Goal: Task Accomplishment & Management: Manage account settings

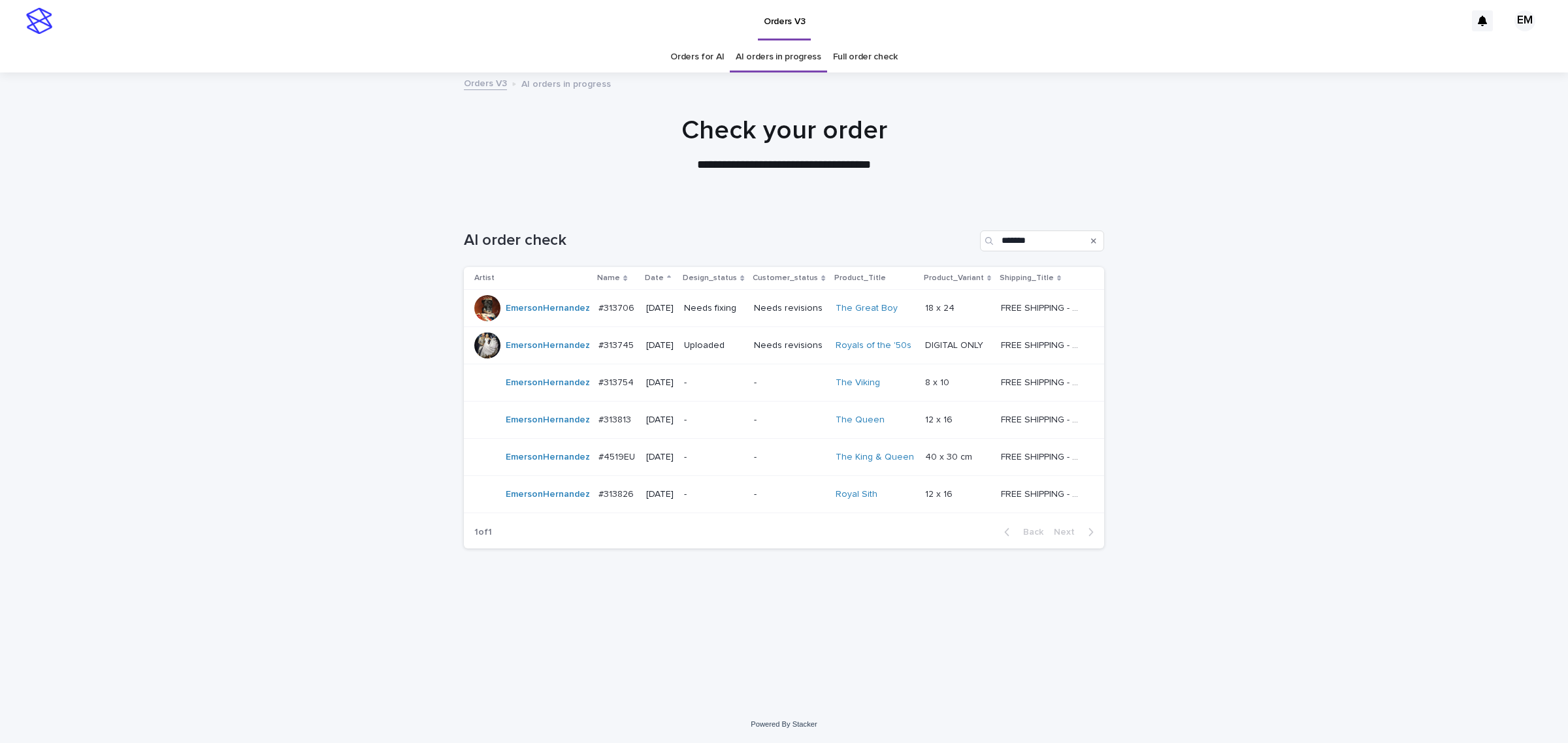
click at [739, 383] on p "-" at bounding box center [714, 382] width 59 height 11
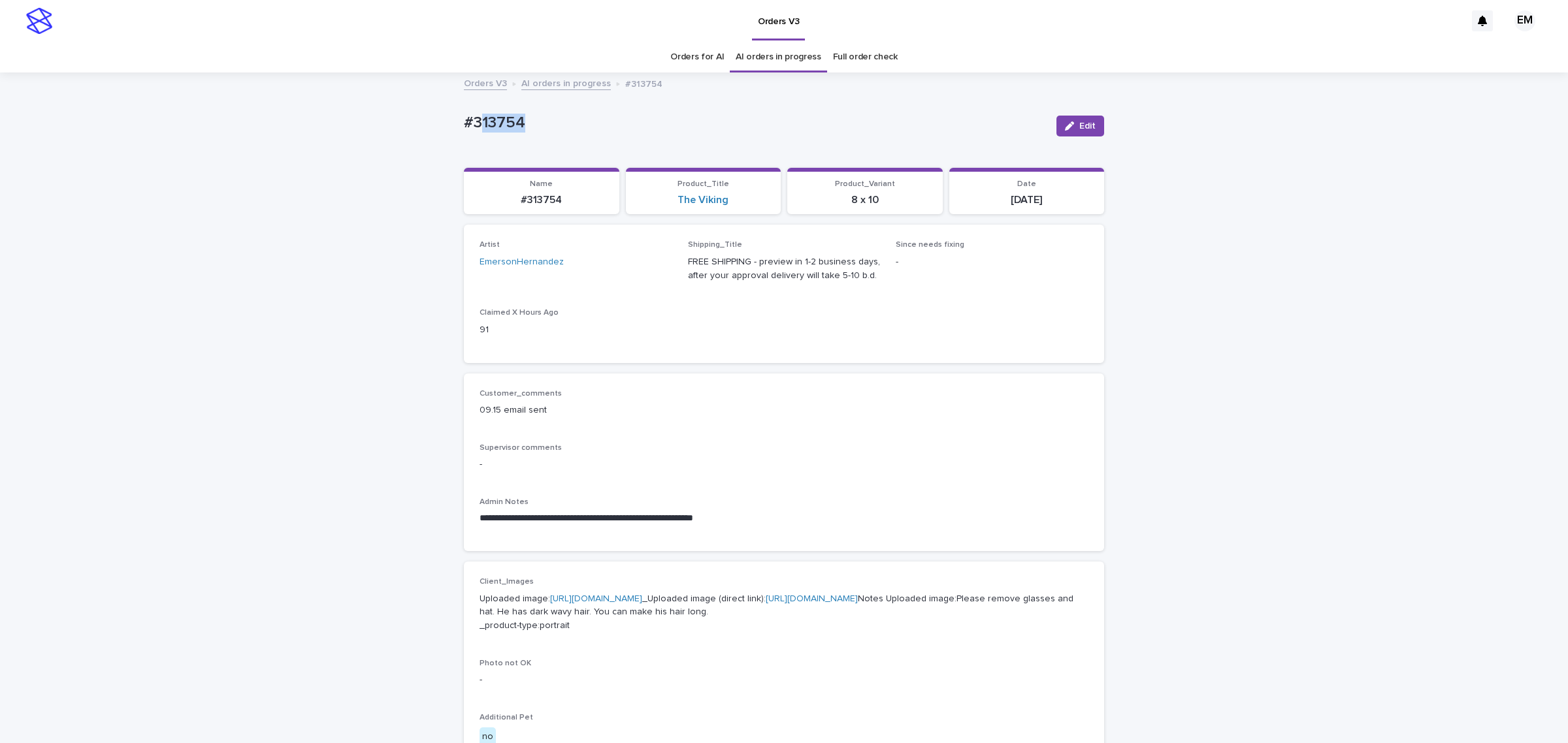
drag, startPoint x: 472, startPoint y: 122, endPoint x: 362, endPoint y: 122, distance: 110.0
click at [363, 122] on div "**********" at bounding box center [784, 666] width 1568 height 1184
copy p "#313754"
click at [190, 301] on div "**********" at bounding box center [784, 666] width 1568 height 1184
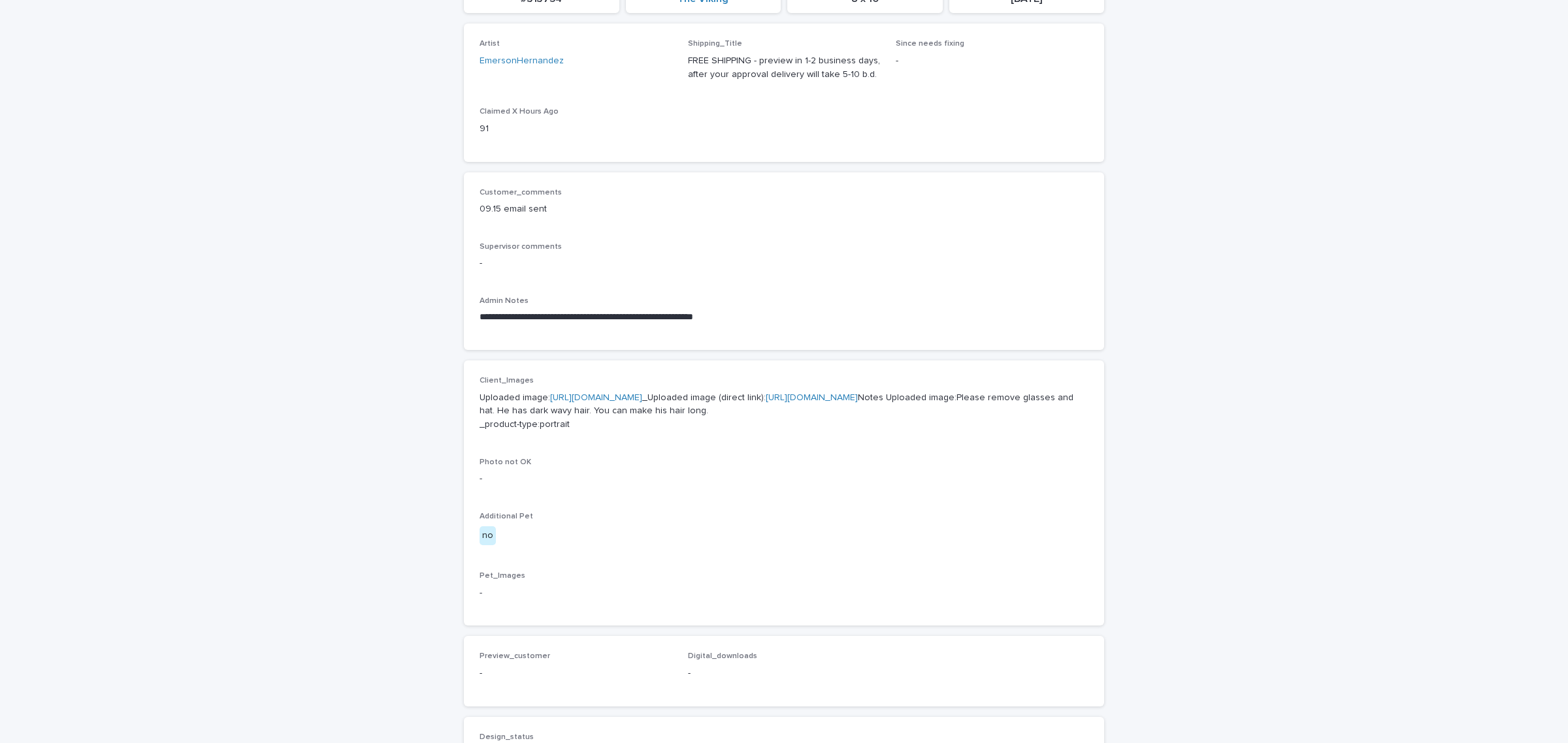
scroll to position [217, 0]
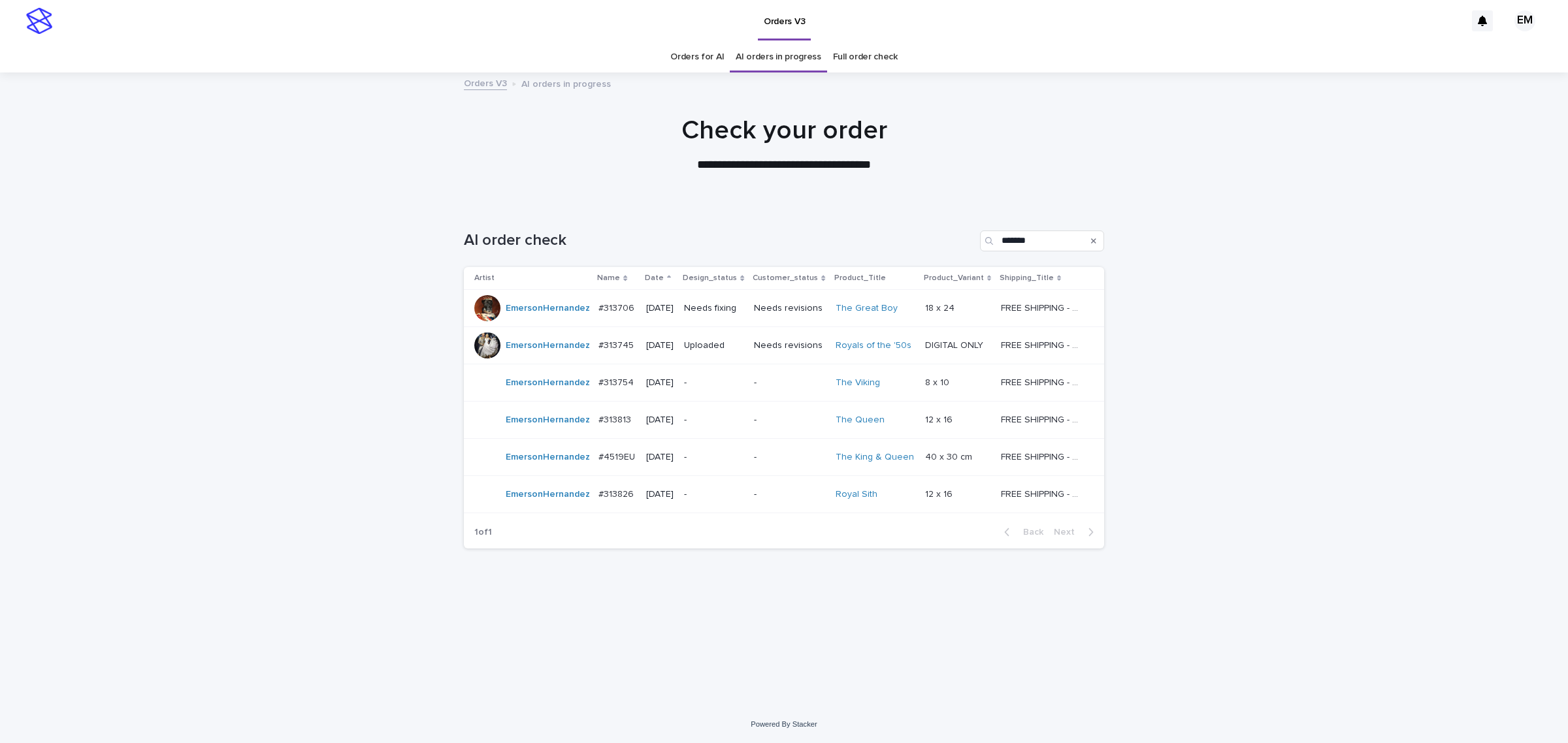
click at [831, 640] on div "Loading... Saving… Loading... Saving… AI order check ******* Artist Name Date D…" at bounding box center [783, 438] width 653 height 469
drag, startPoint x: 155, startPoint y: 247, endPoint x: 143, endPoint y: 124, distance: 123.6
click at [154, 246] on div "Loading... Saving… Loading... Saving… AI order check ******* Artist Name Date D…" at bounding box center [784, 455] width 1568 height 501
click at [723, 373] on div "-" at bounding box center [714, 382] width 59 height 21
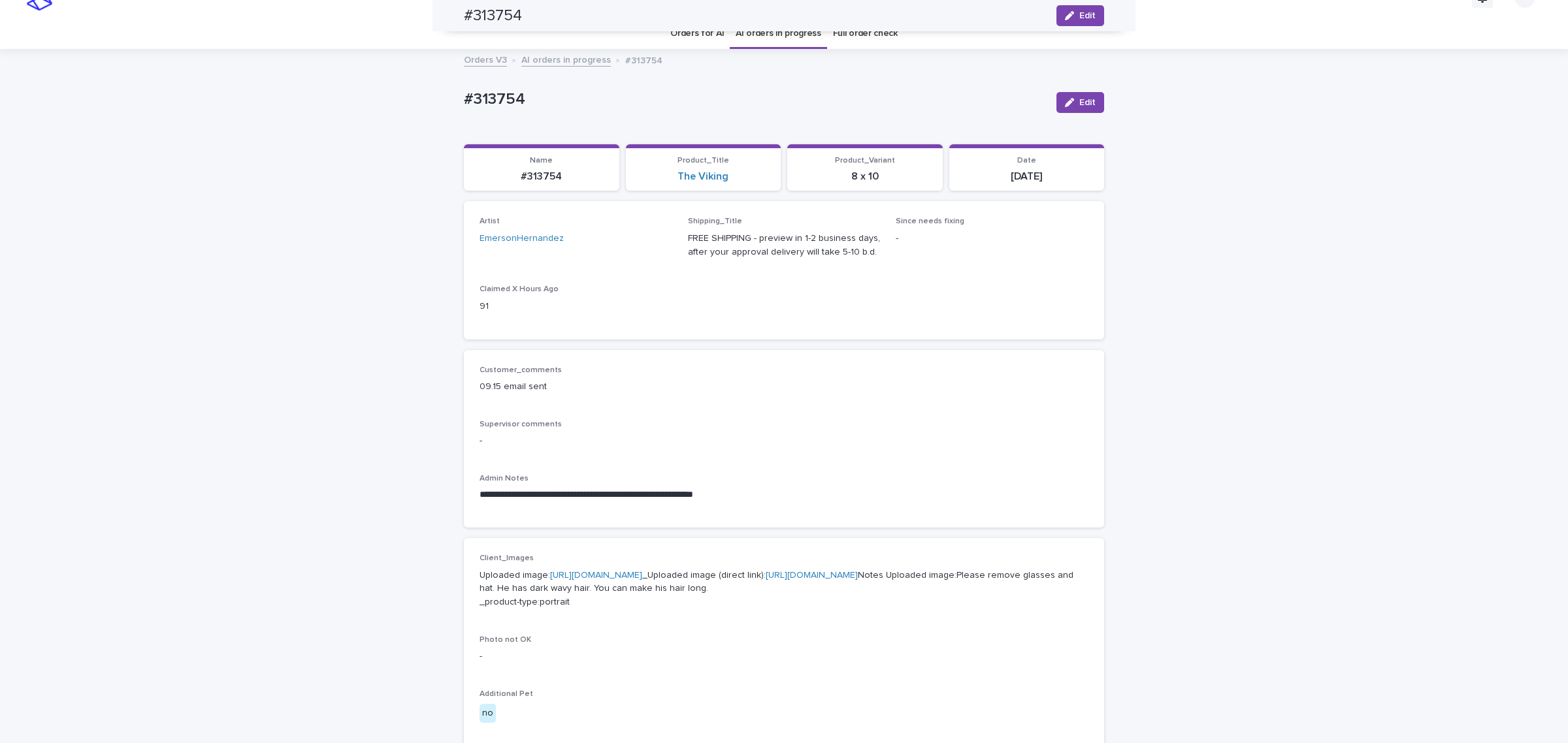
scroll to position [20, 0]
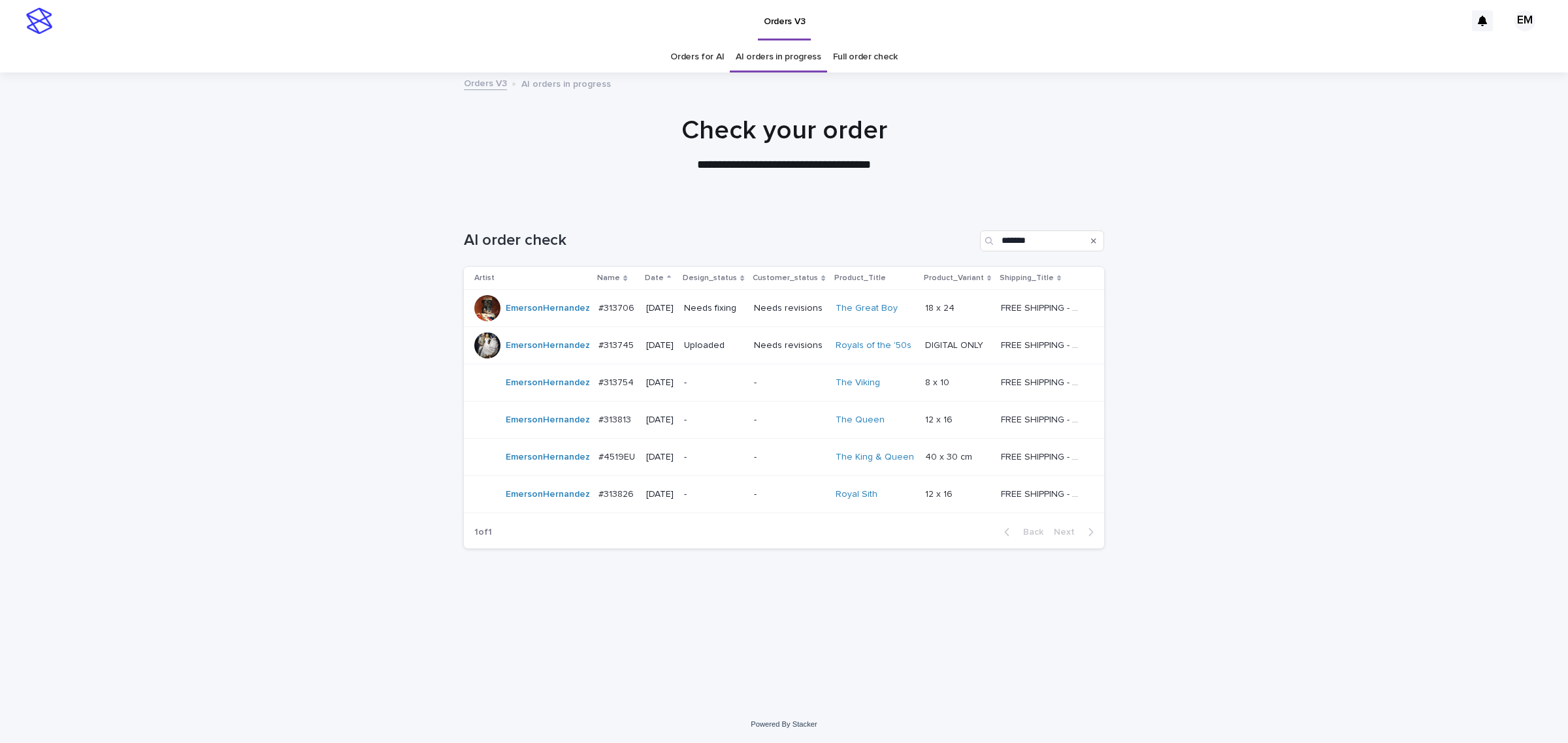
click at [722, 459] on p "-" at bounding box center [714, 457] width 59 height 11
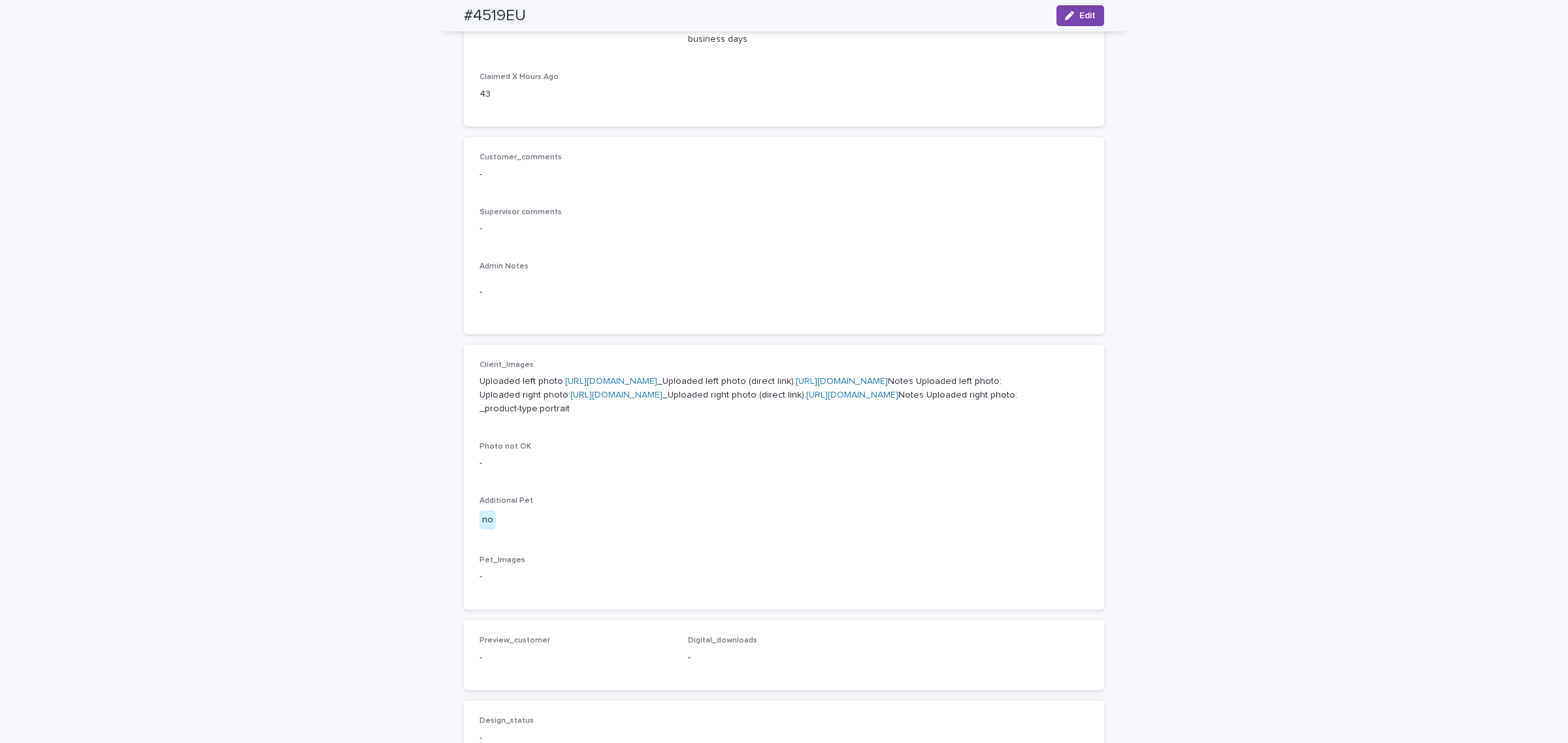
scroll to position [109, 0]
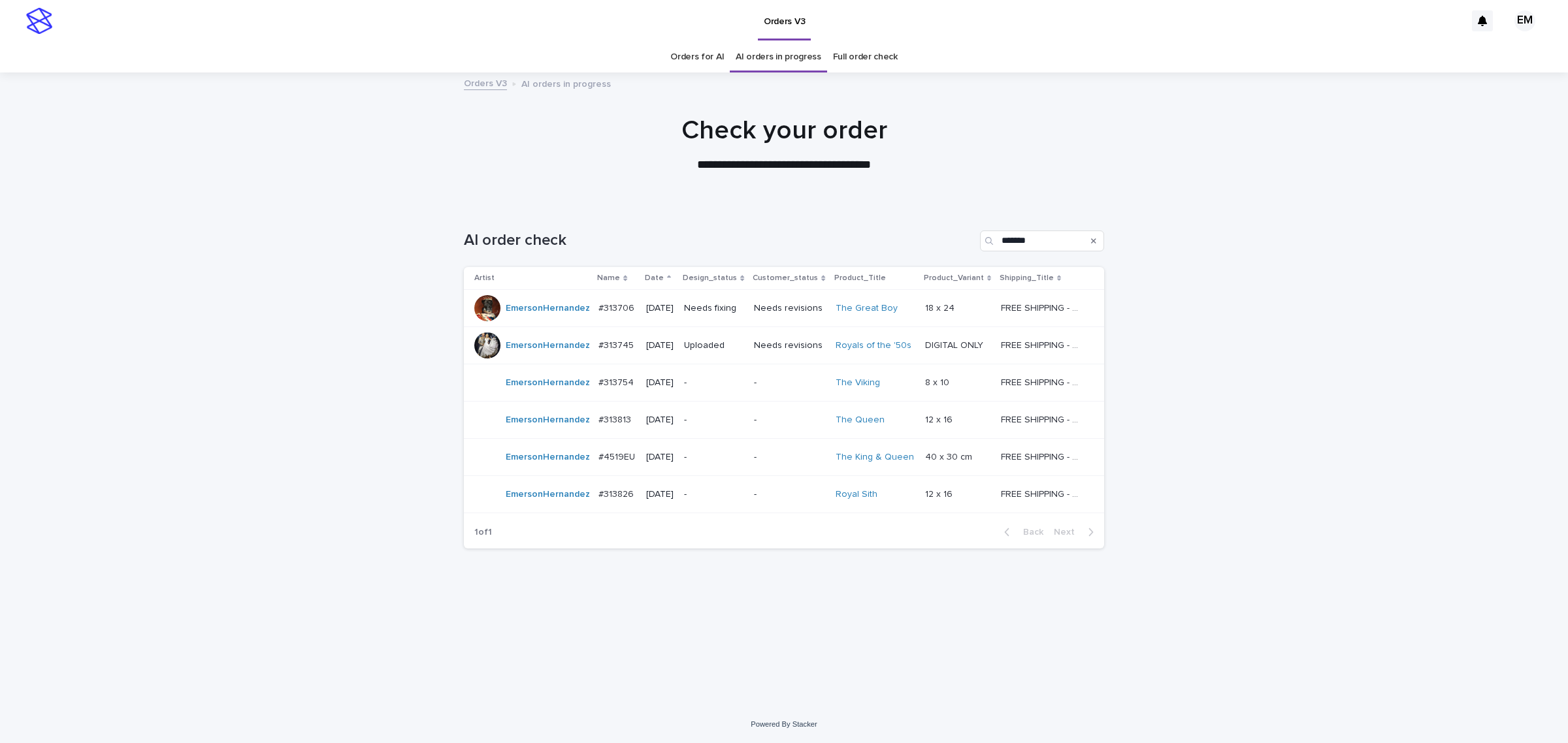
click at [743, 490] on p "-" at bounding box center [714, 495] width 59 height 11
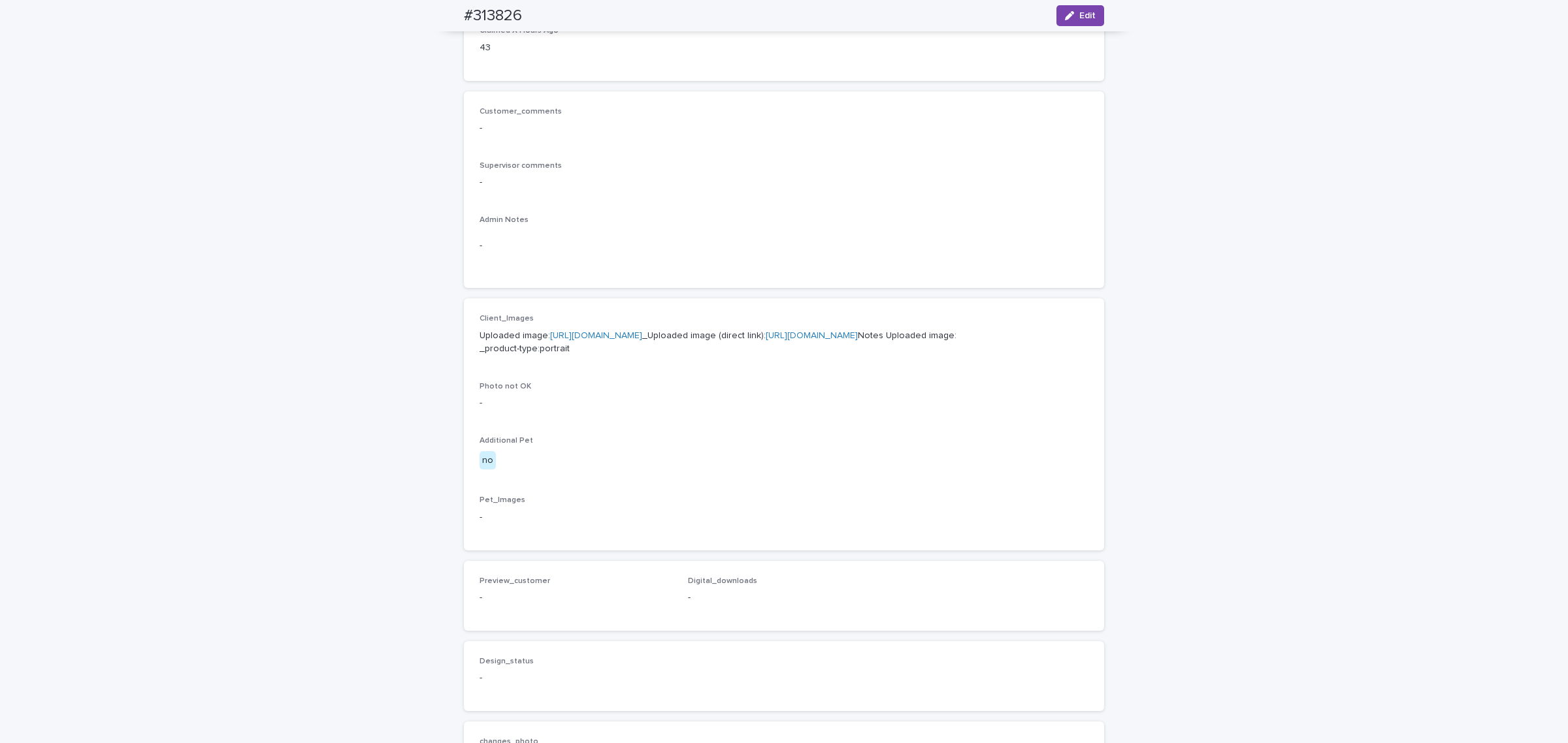
scroll to position [79, 0]
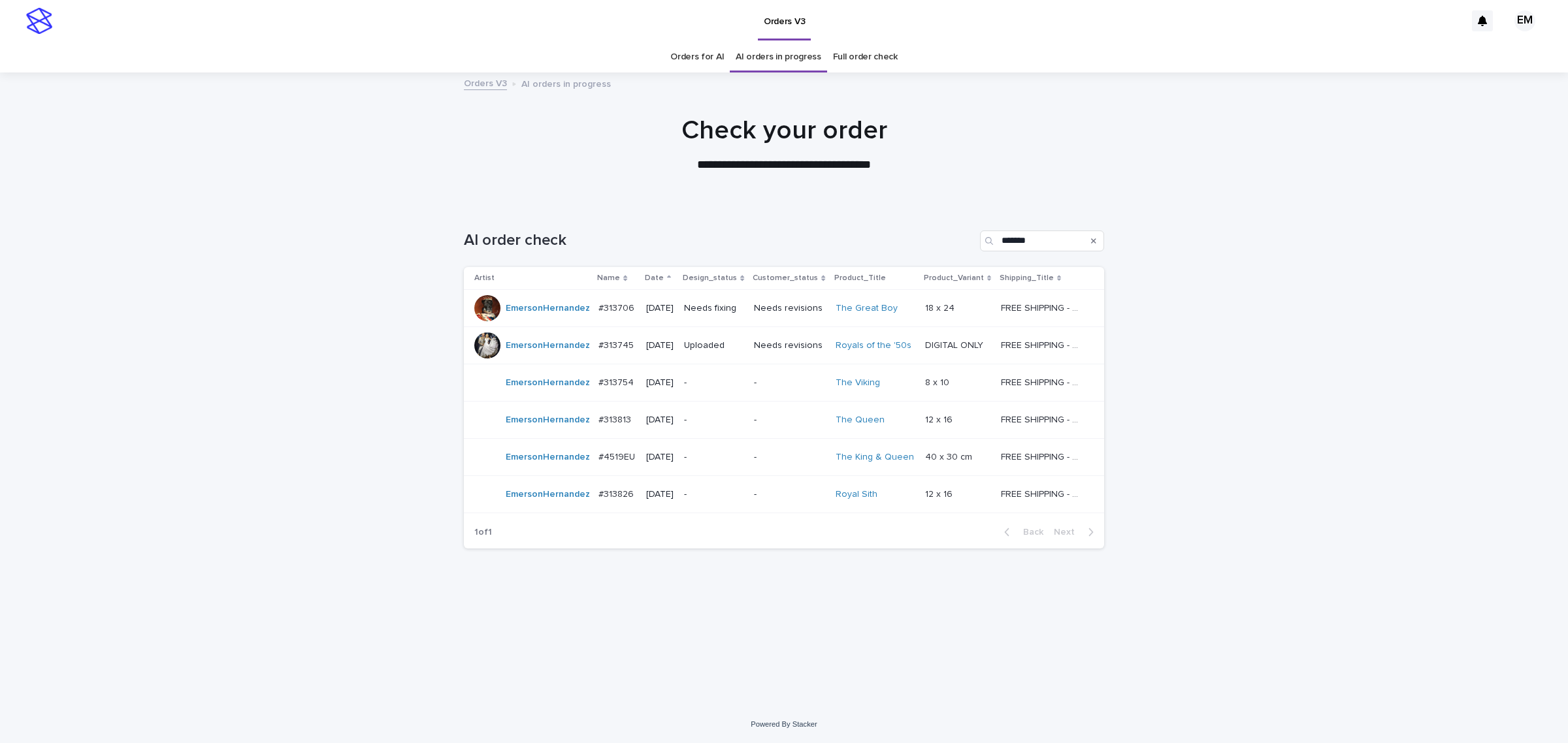
click at [715, 416] on p "-" at bounding box center [714, 420] width 59 height 11
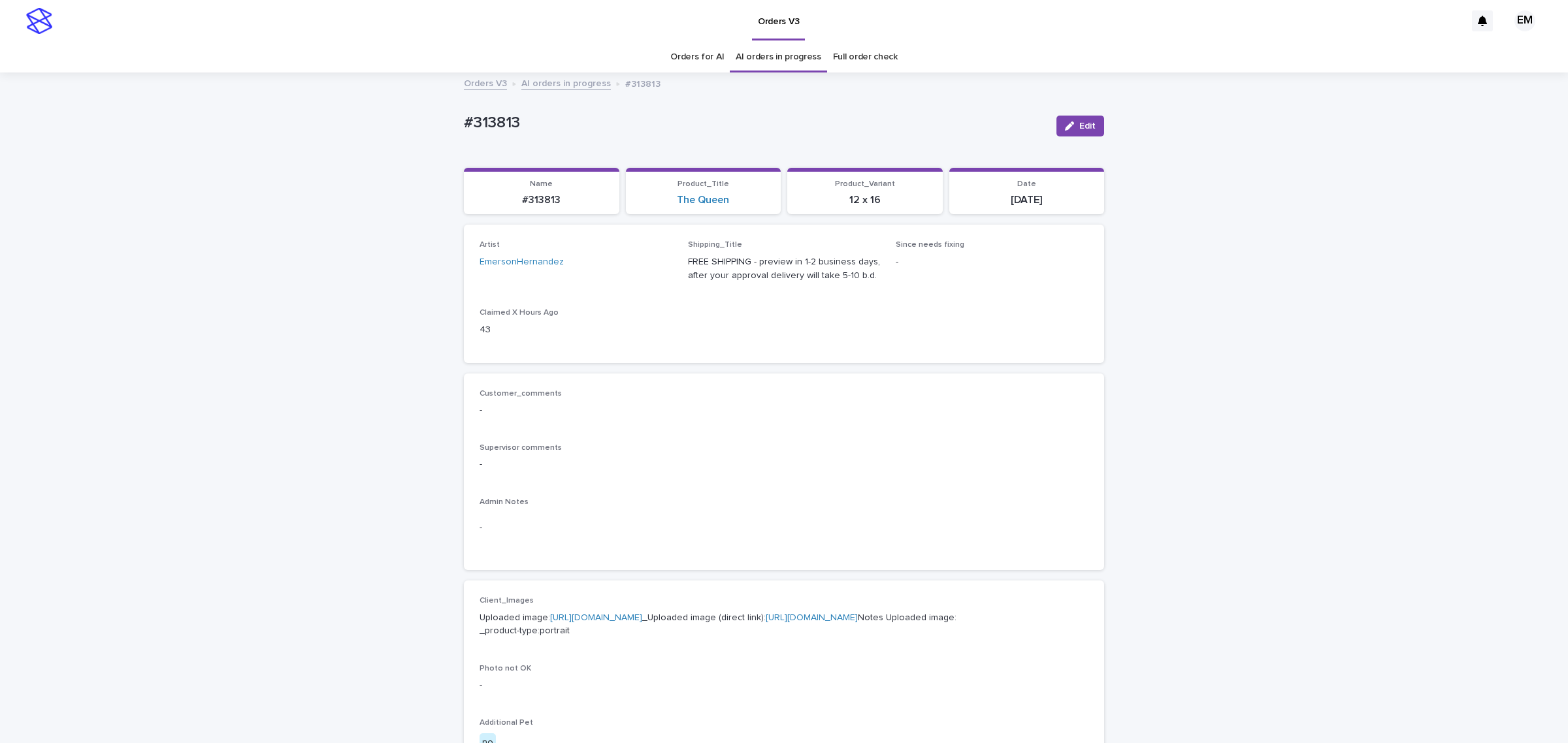
drag, startPoint x: 544, startPoint y: 122, endPoint x: 464, endPoint y: 115, distance: 80.3
click at [465, 115] on p "#313813" at bounding box center [754, 123] width 582 height 19
copy p "313813"
click at [1076, 132] on button "Edit" at bounding box center [1080, 126] width 47 height 21
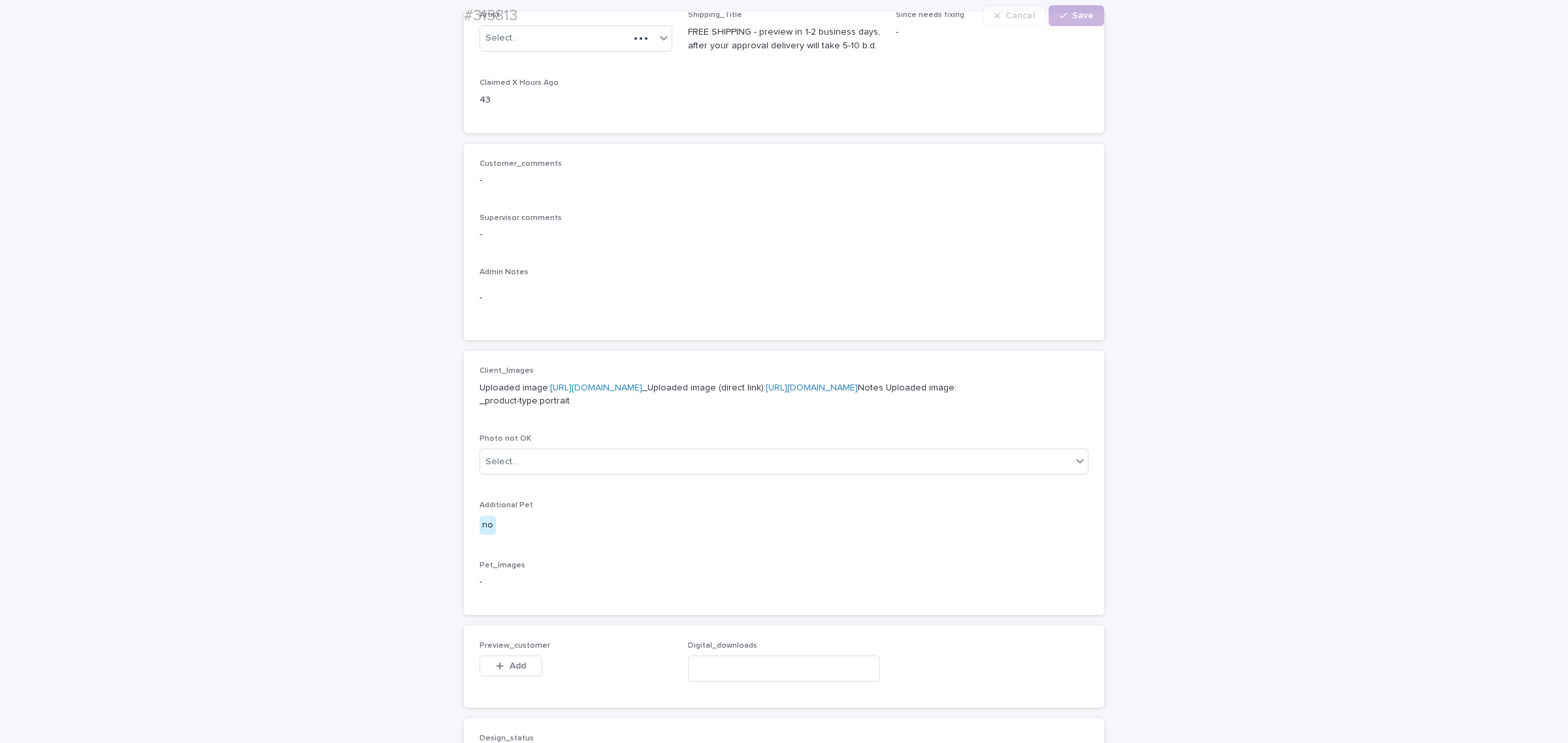
scroll to position [381, 0]
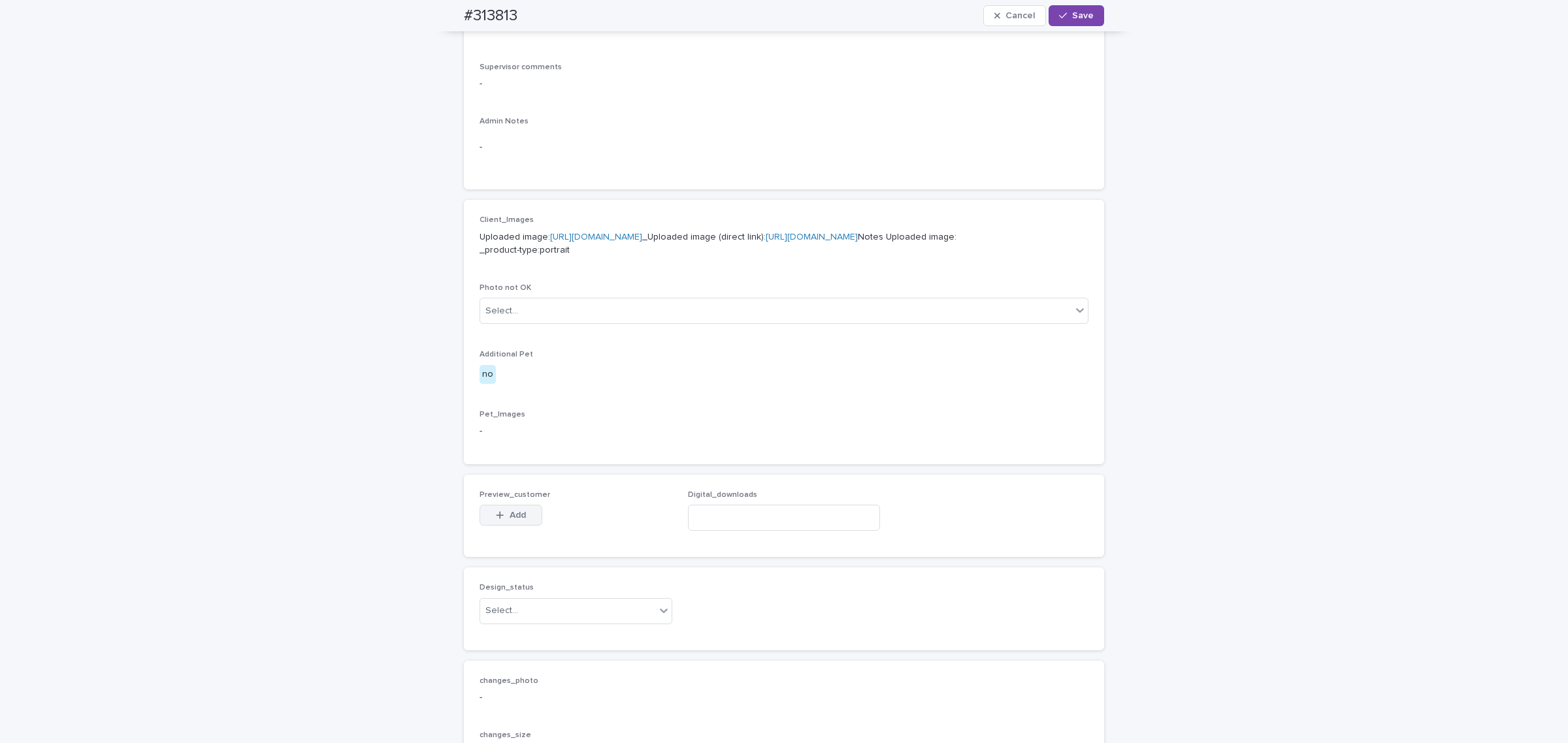
click at [501, 526] on button "Add" at bounding box center [510, 515] width 63 height 21
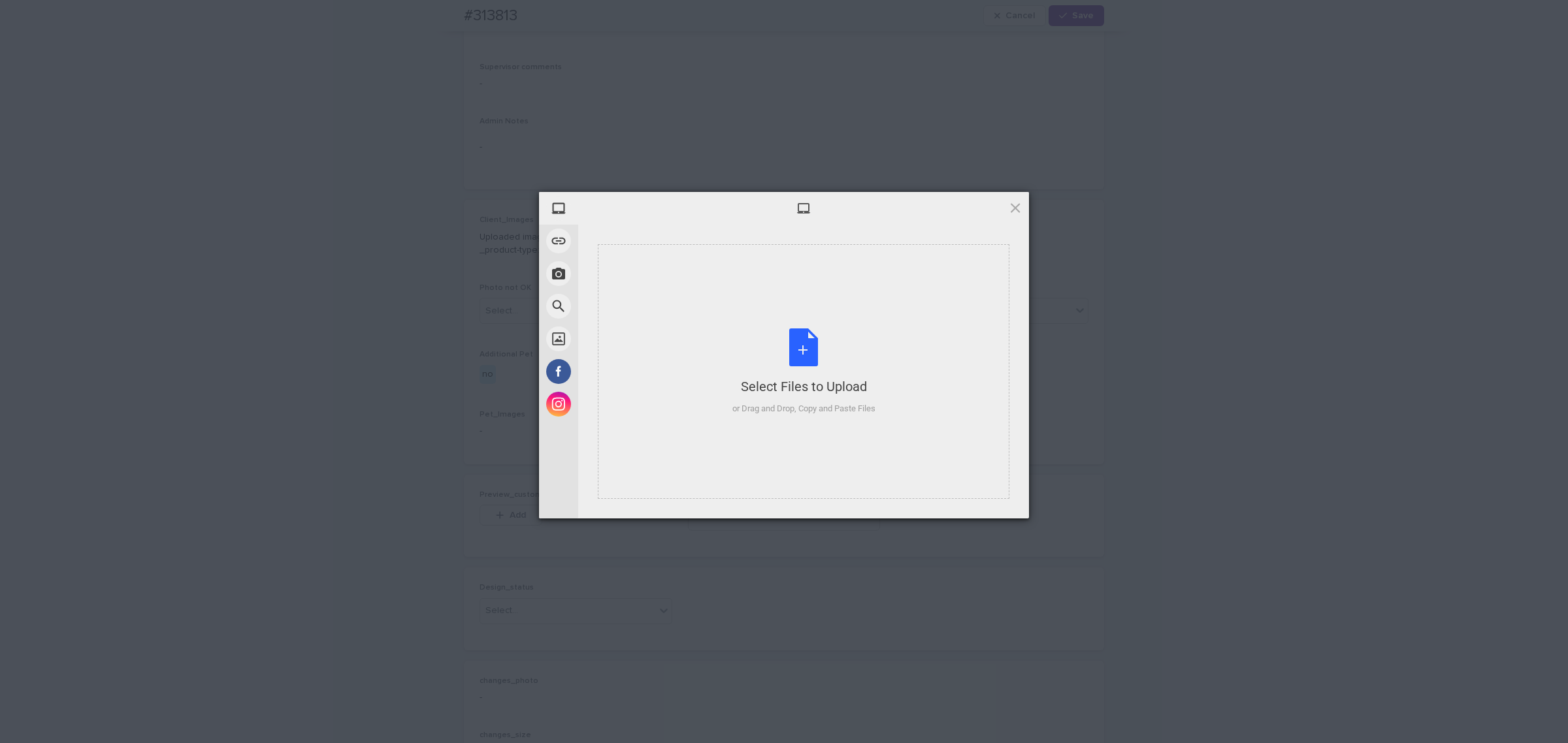
click at [720, 317] on div "Select Files to Upload or Drag and Drop, Copy and Paste Files" at bounding box center [803, 371] width 411 height 254
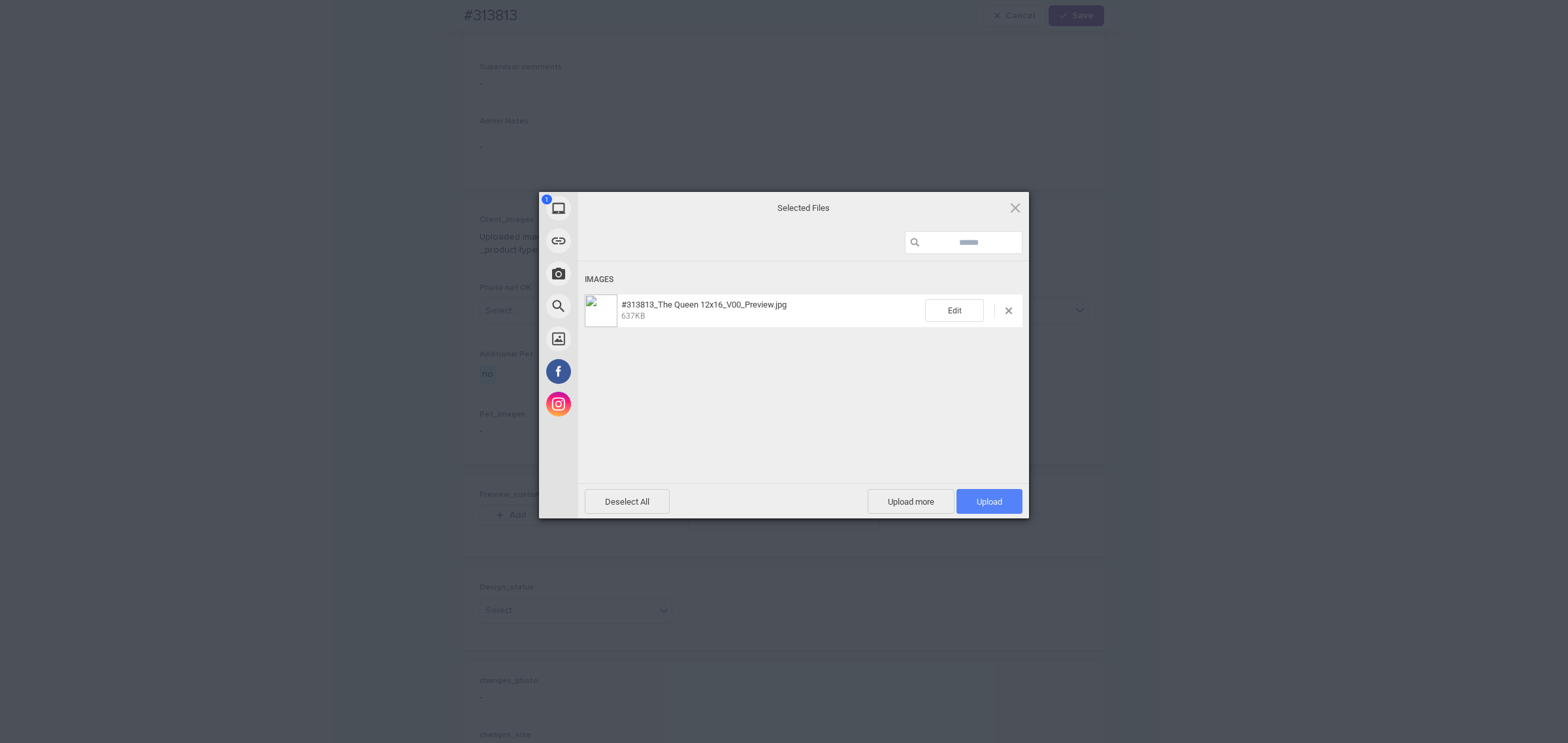
drag, startPoint x: 984, startPoint y: 508, endPoint x: 976, endPoint y: 506, distance: 8.2
click at [984, 509] on span "Upload 1" at bounding box center [989, 502] width 66 height 25
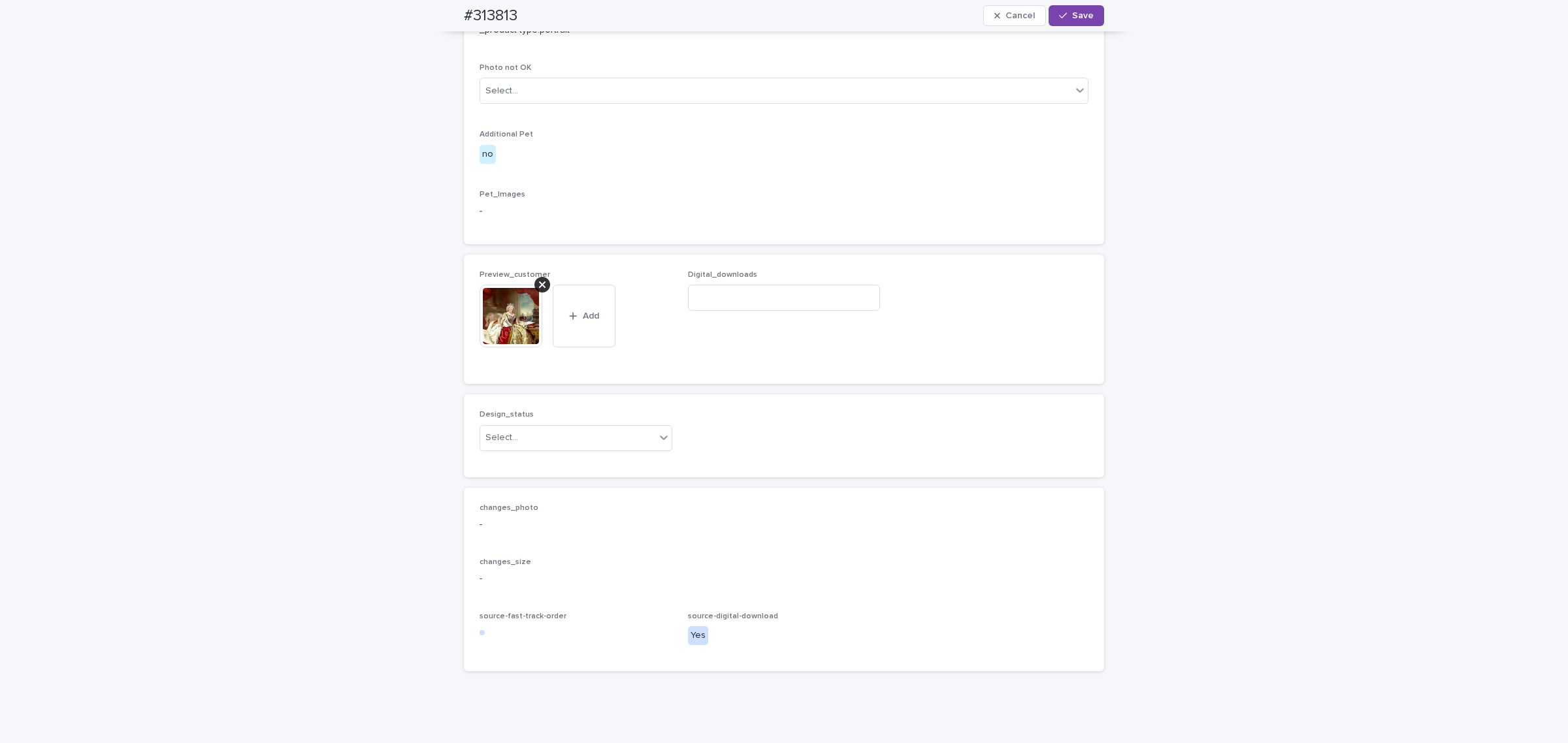
scroll to position [622, 0]
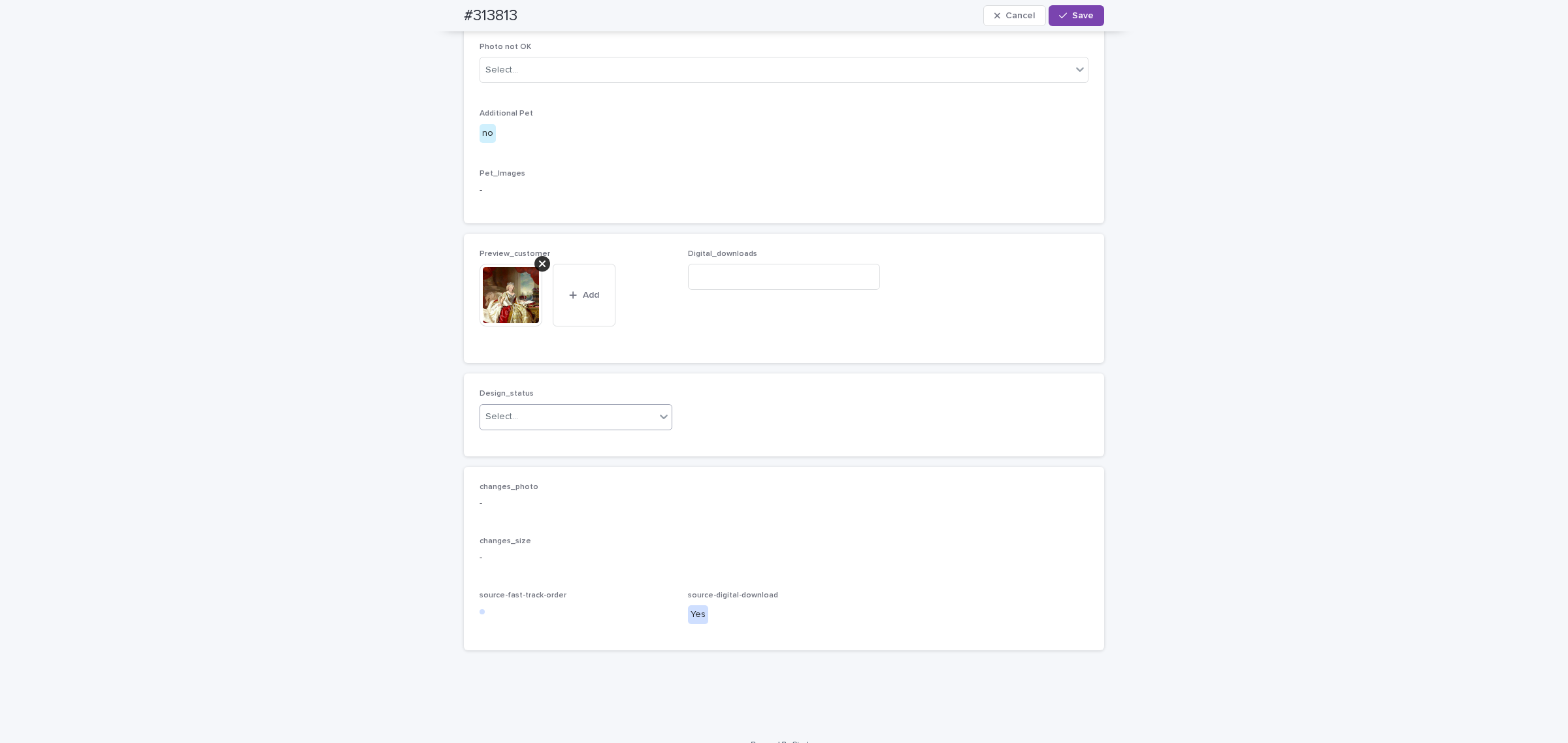
click at [573, 427] on div "Select..." at bounding box center [567, 416] width 175 height 21
click at [562, 503] on div "Uploaded" at bounding box center [570, 509] width 192 height 23
click at [833, 290] on input at bounding box center [784, 276] width 193 height 26
paste input "**********"
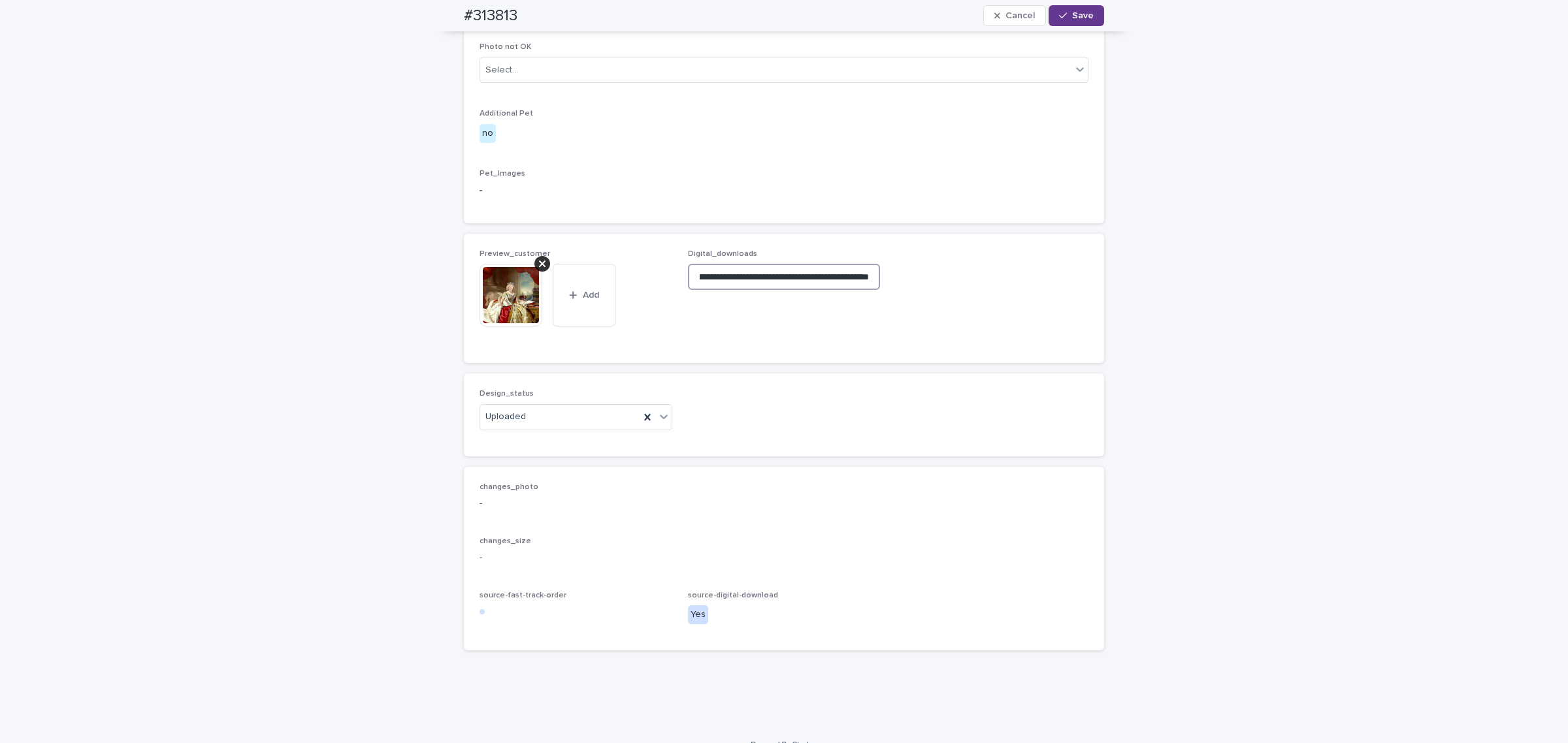
type input "**********"
click at [1073, 25] on button "Save" at bounding box center [1076, 16] width 55 height 21
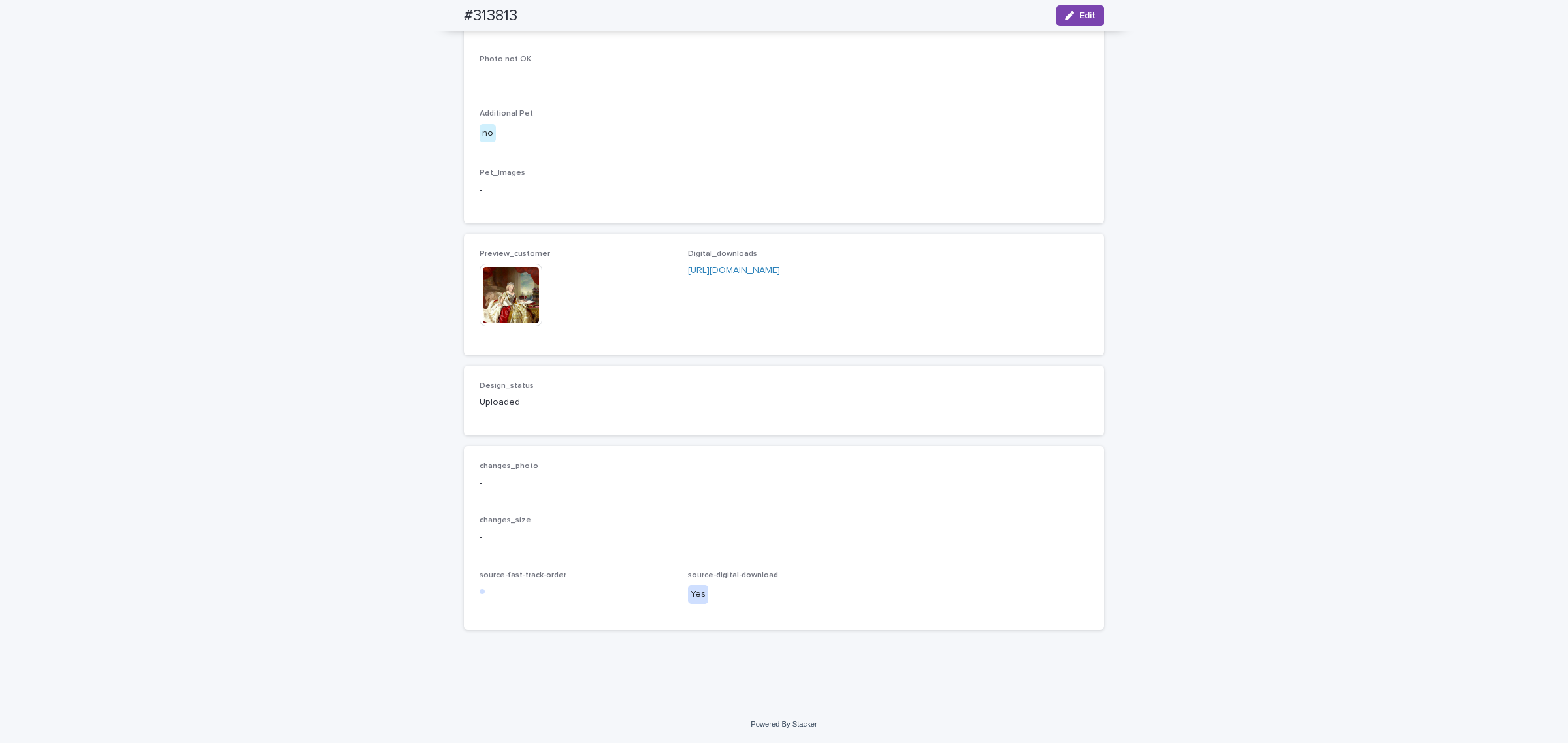
scroll to position [605, 0]
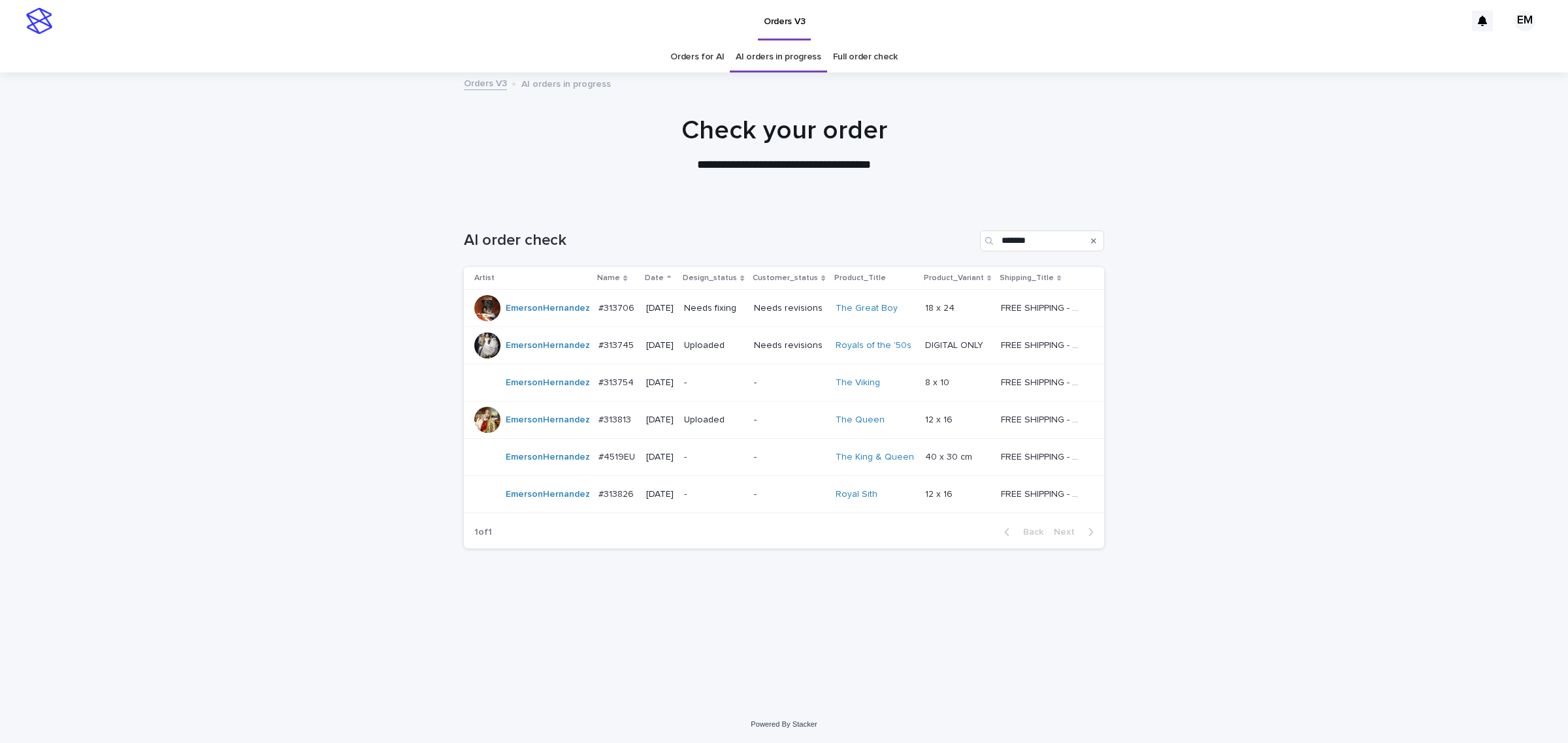
click at [725, 385] on p "-" at bounding box center [714, 382] width 59 height 11
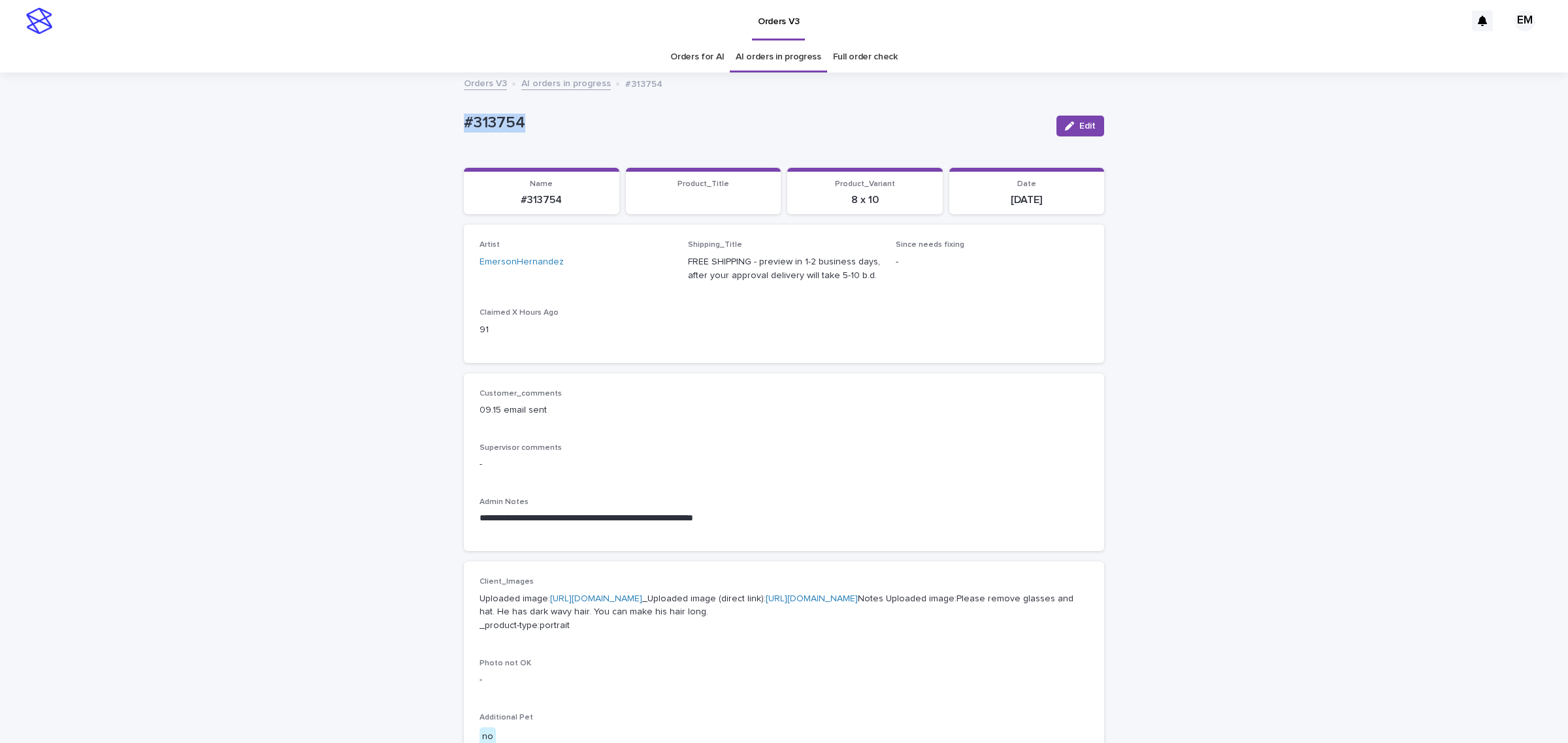
click at [385, 113] on div "**********" at bounding box center [784, 666] width 1568 height 1184
copy p "#313754"
click at [1051, 124] on div "Edit" at bounding box center [1078, 126] width 53 height 21
click at [1079, 122] on span "Edit" at bounding box center [1087, 126] width 16 height 9
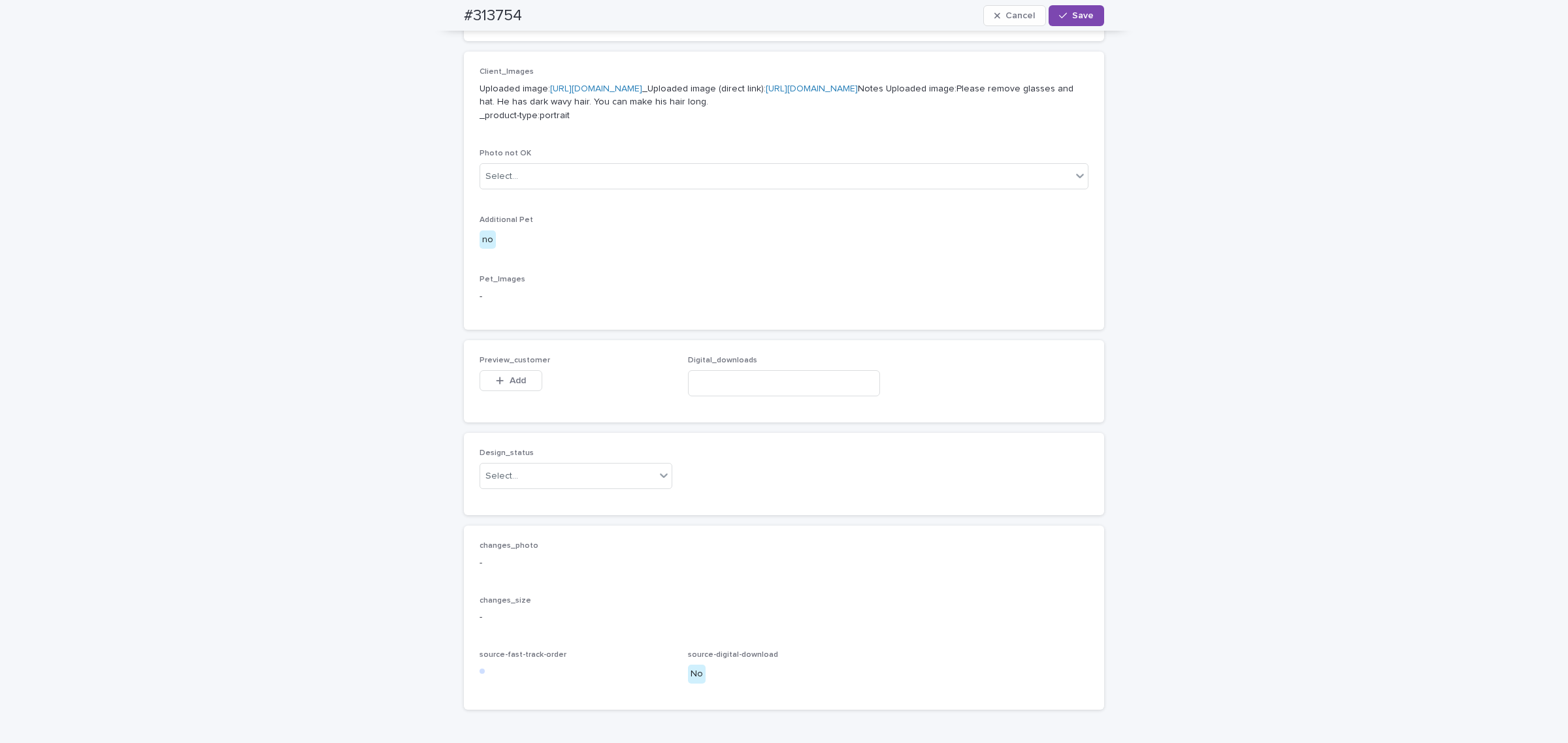
scroll to position [544, 0]
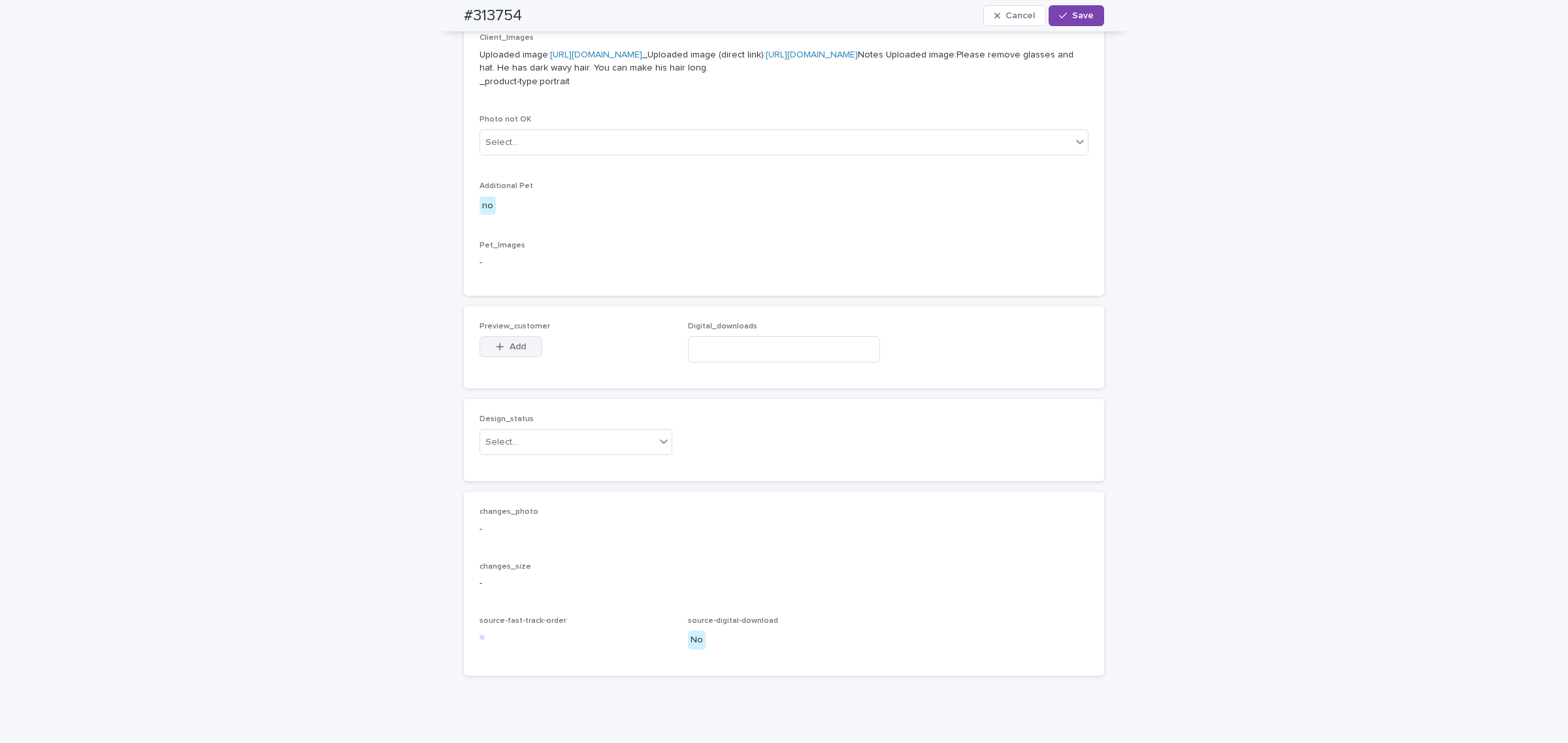
click at [501, 357] on button "Add" at bounding box center [510, 347] width 63 height 21
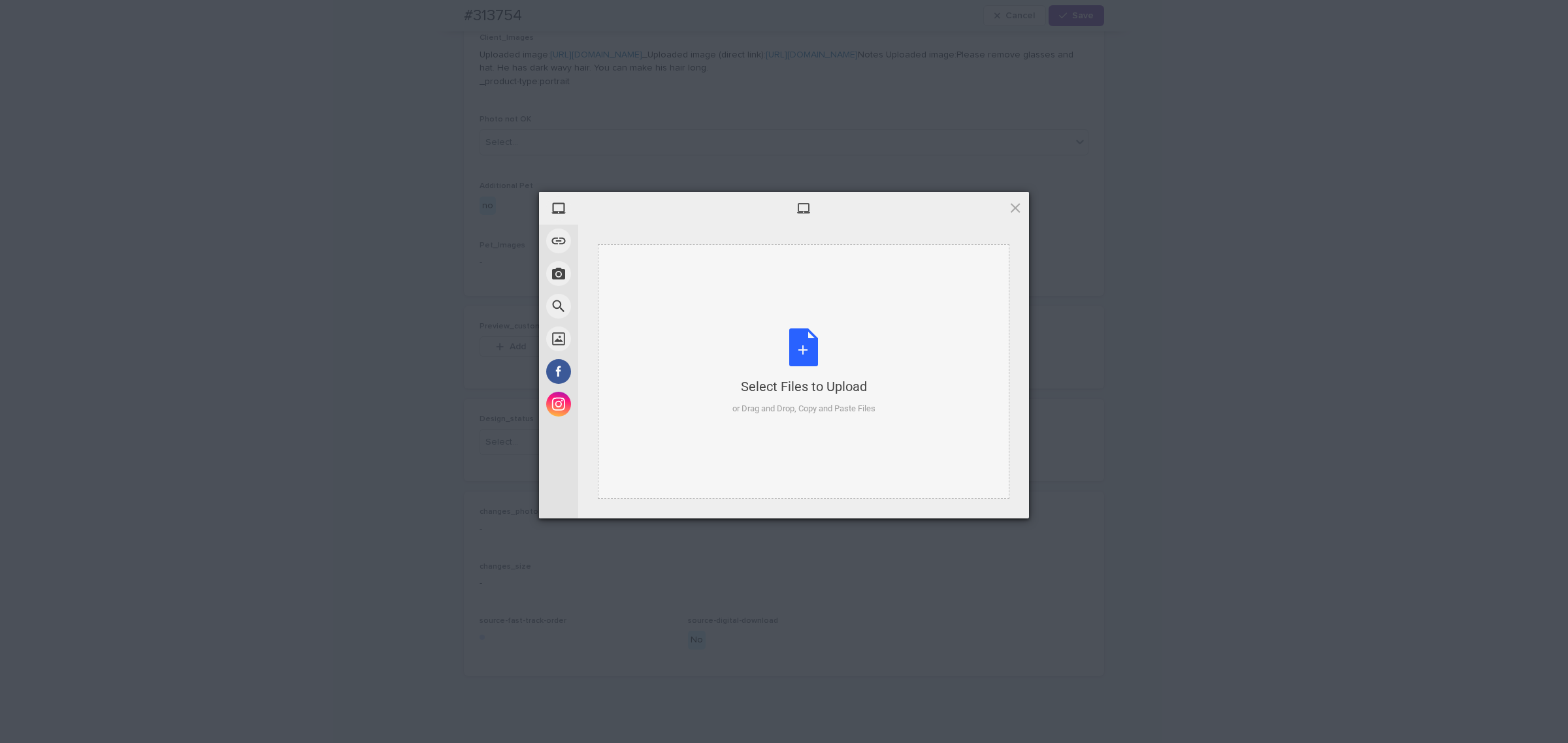
click at [655, 350] on div "Select Files to Upload or Drag and Drop, Copy and Paste Files" at bounding box center [803, 371] width 411 height 254
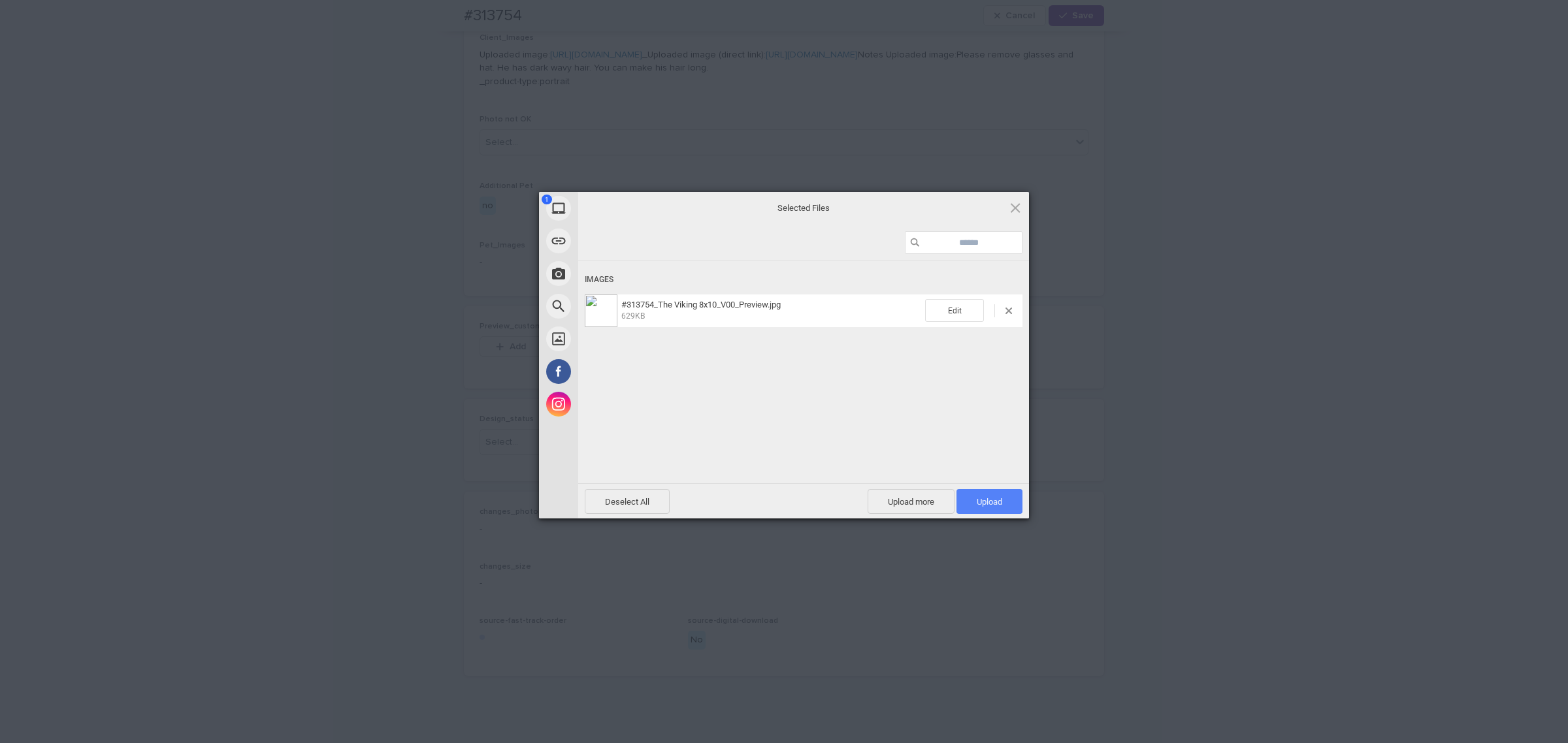
click at [993, 500] on span "Upload 1" at bounding box center [989, 501] width 25 height 10
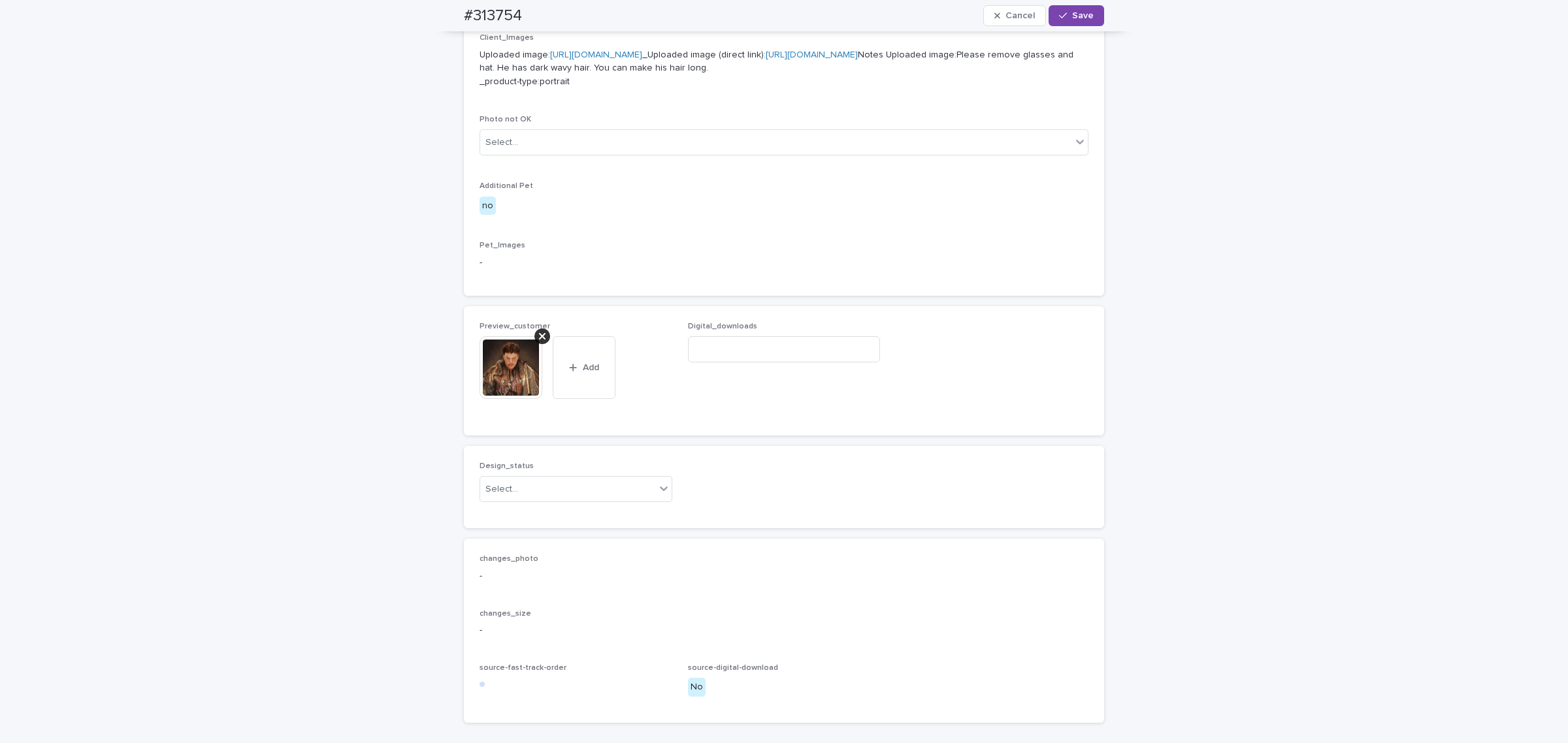
scroll to position [568, 0]
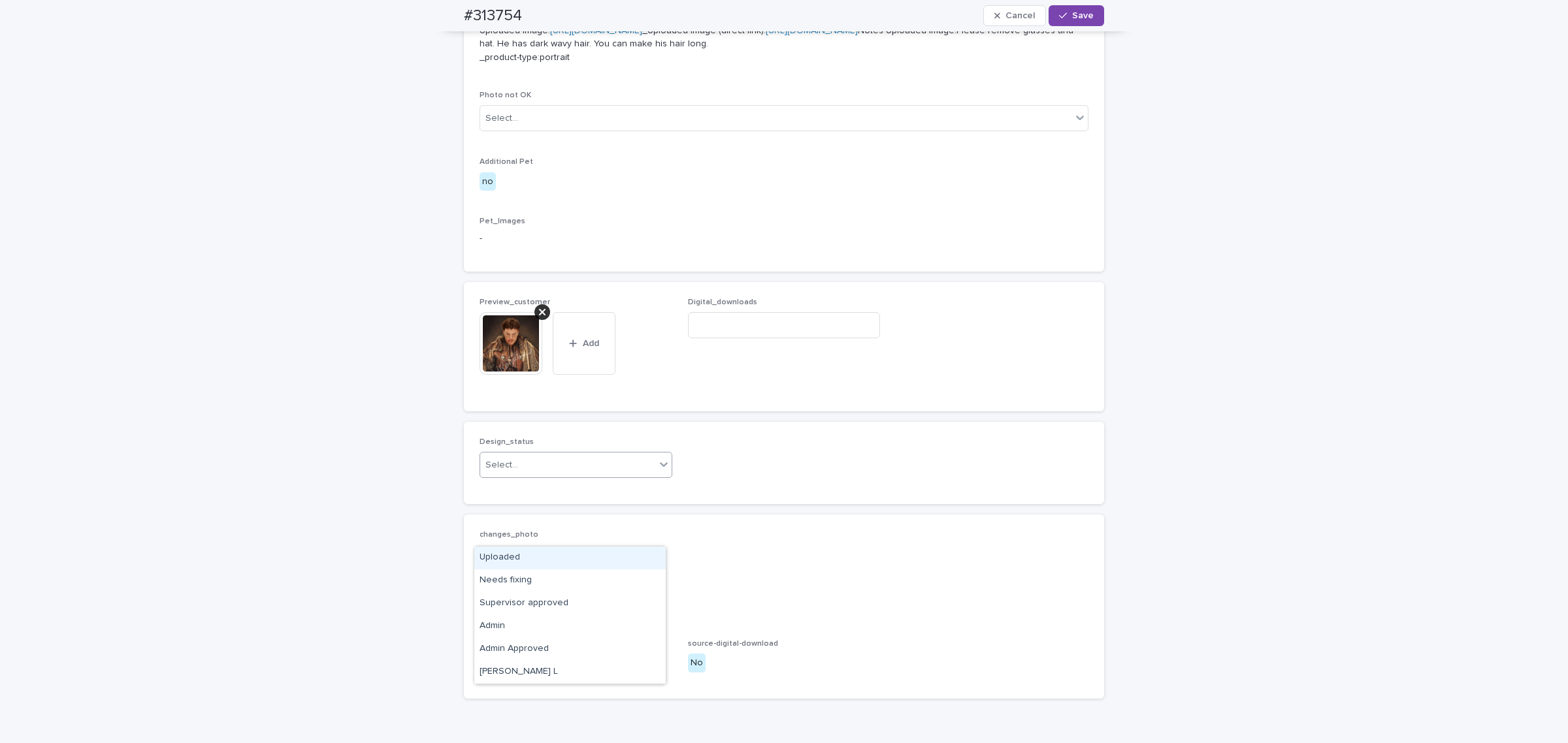
click at [562, 476] on div "Select..." at bounding box center [567, 465] width 175 height 21
click at [544, 562] on div "Uploaded" at bounding box center [570, 557] width 192 height 23
click at [1079, 7] on button "Save" at bounding box center [1076, 16] width 55 height 21
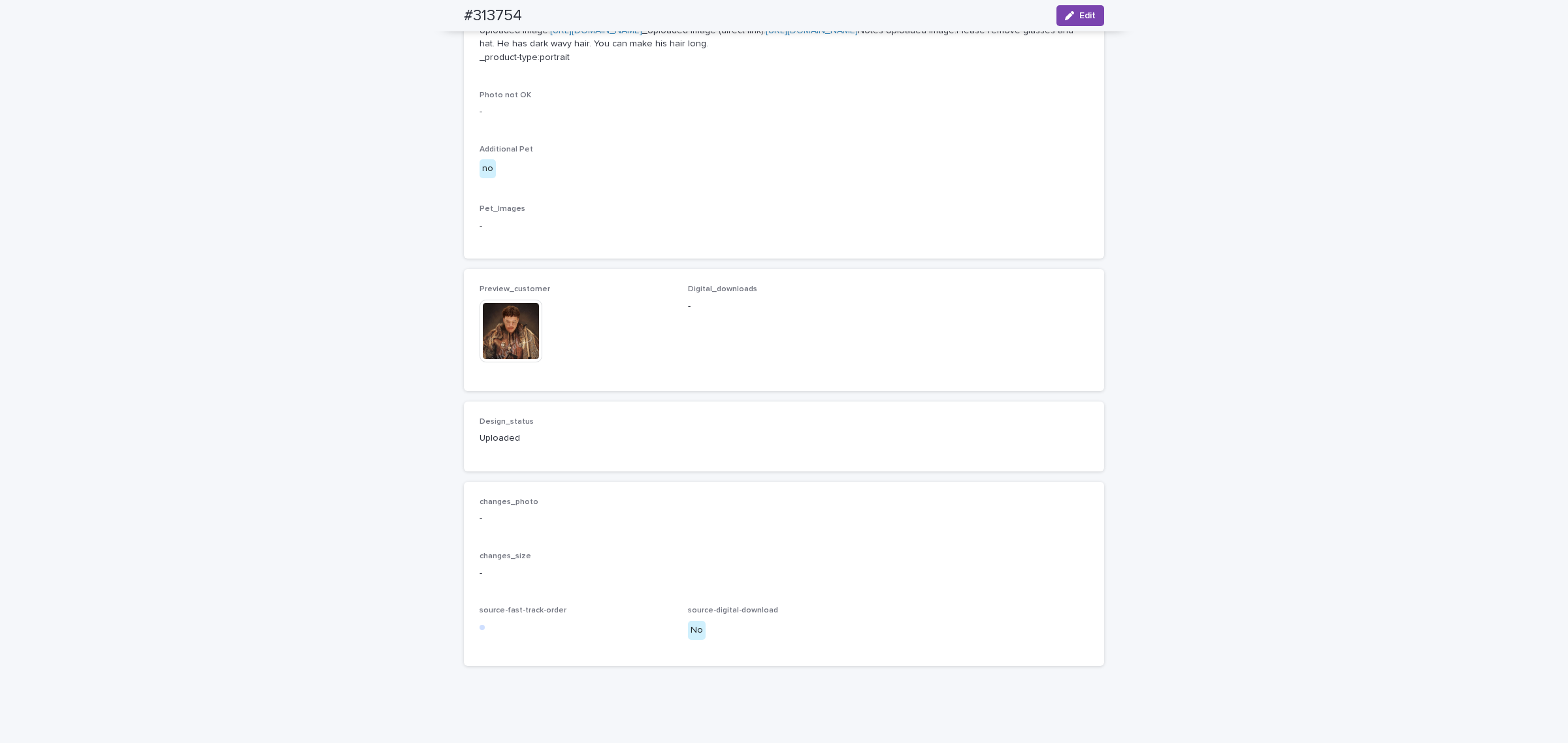
scroll to position [551, 0]
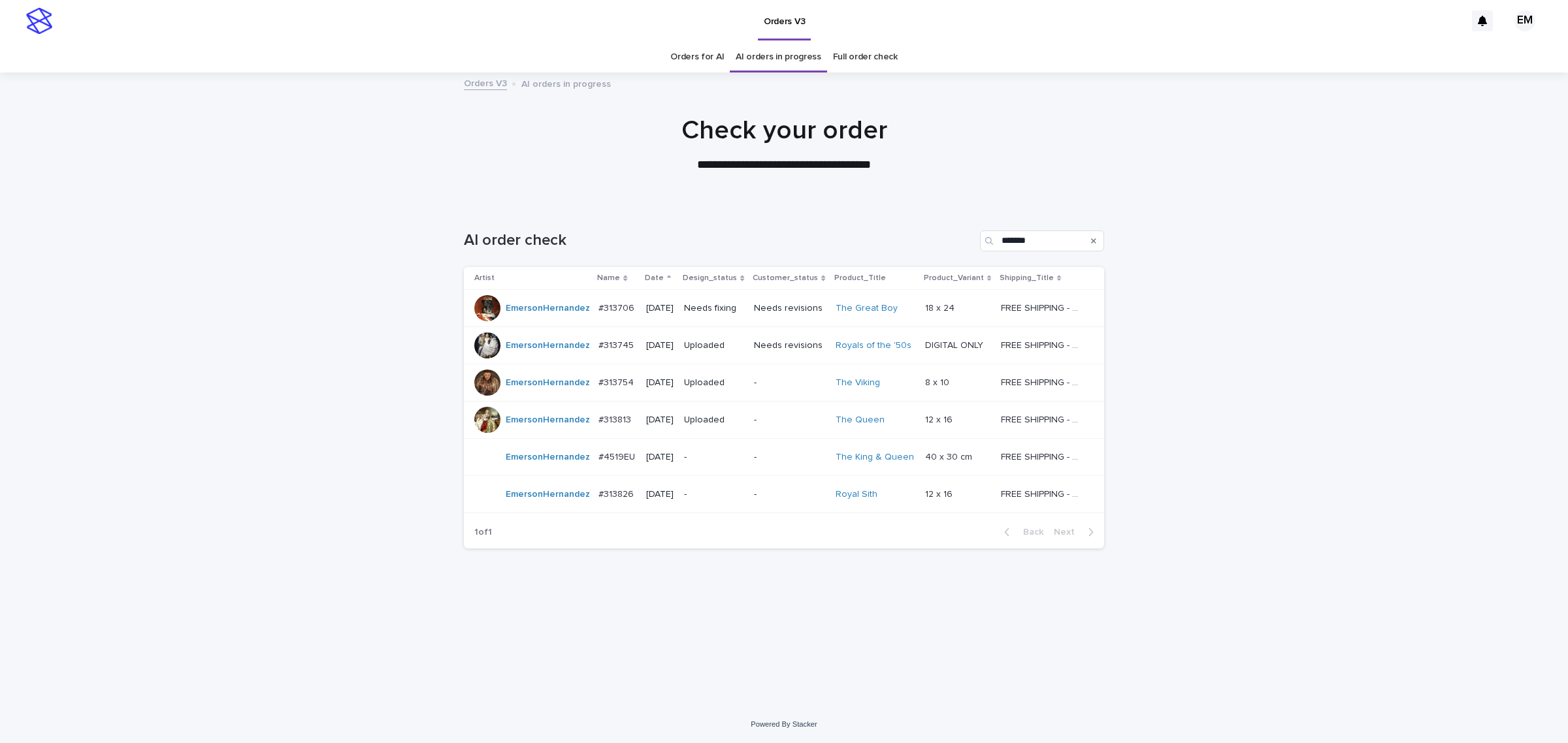
click at [738, 455] on p "-" at bounding box center [714, 457] width 59 height 11
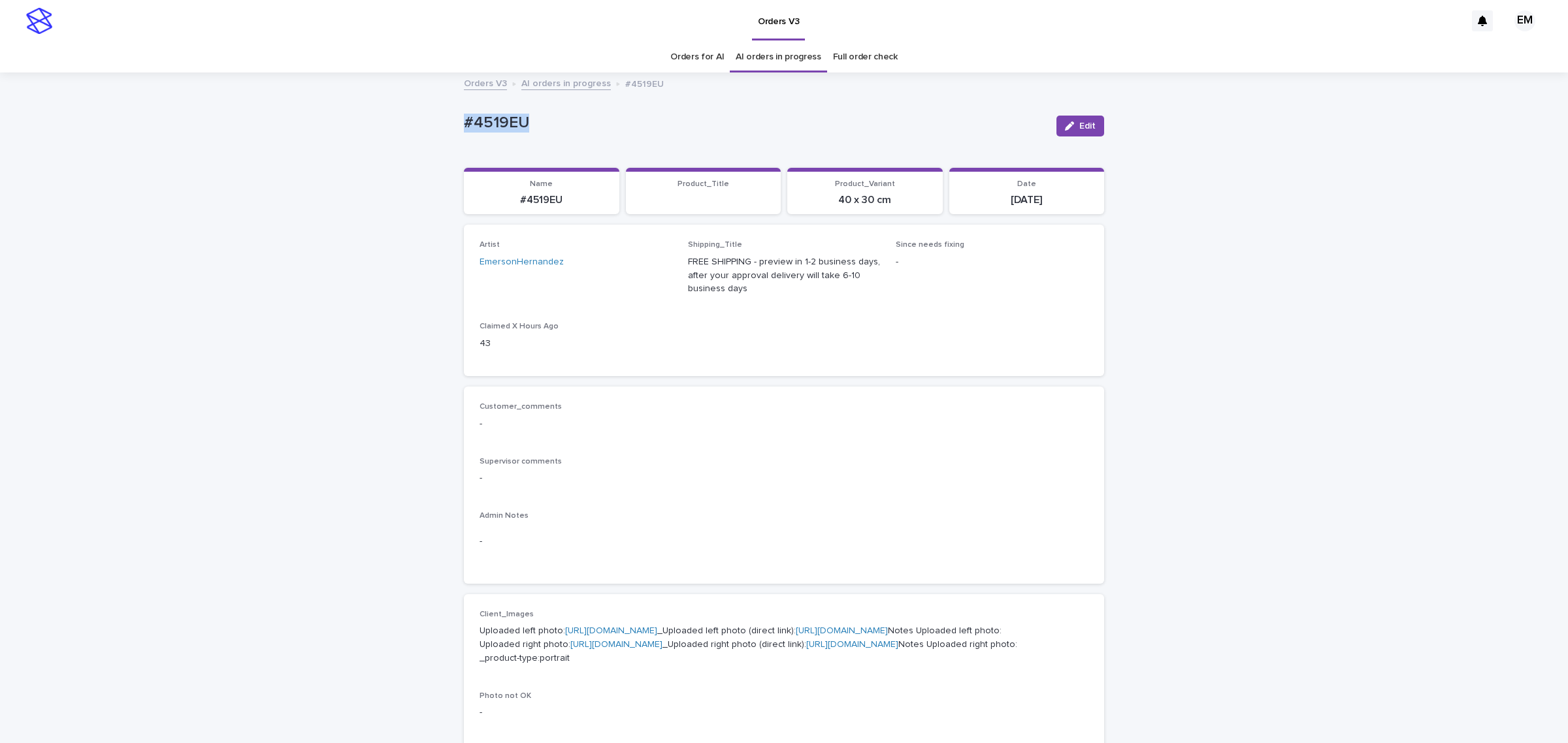
drag, startPoint x: 537, startPoint y: 141, endPoint x: 430, endPoint y: 139, distance: 107.0
click at [402, 140] on div "Loading... Saving… Loading... Saving… #4519EU Edit #4519EU Edit Sorry, there wa…" at bounding box center [784, 682] width 1568 height 1216
copy p "#4519EU"
click at [1076, 134] on button "Edit" at bounding box center [1080, 126] width 47 height 21
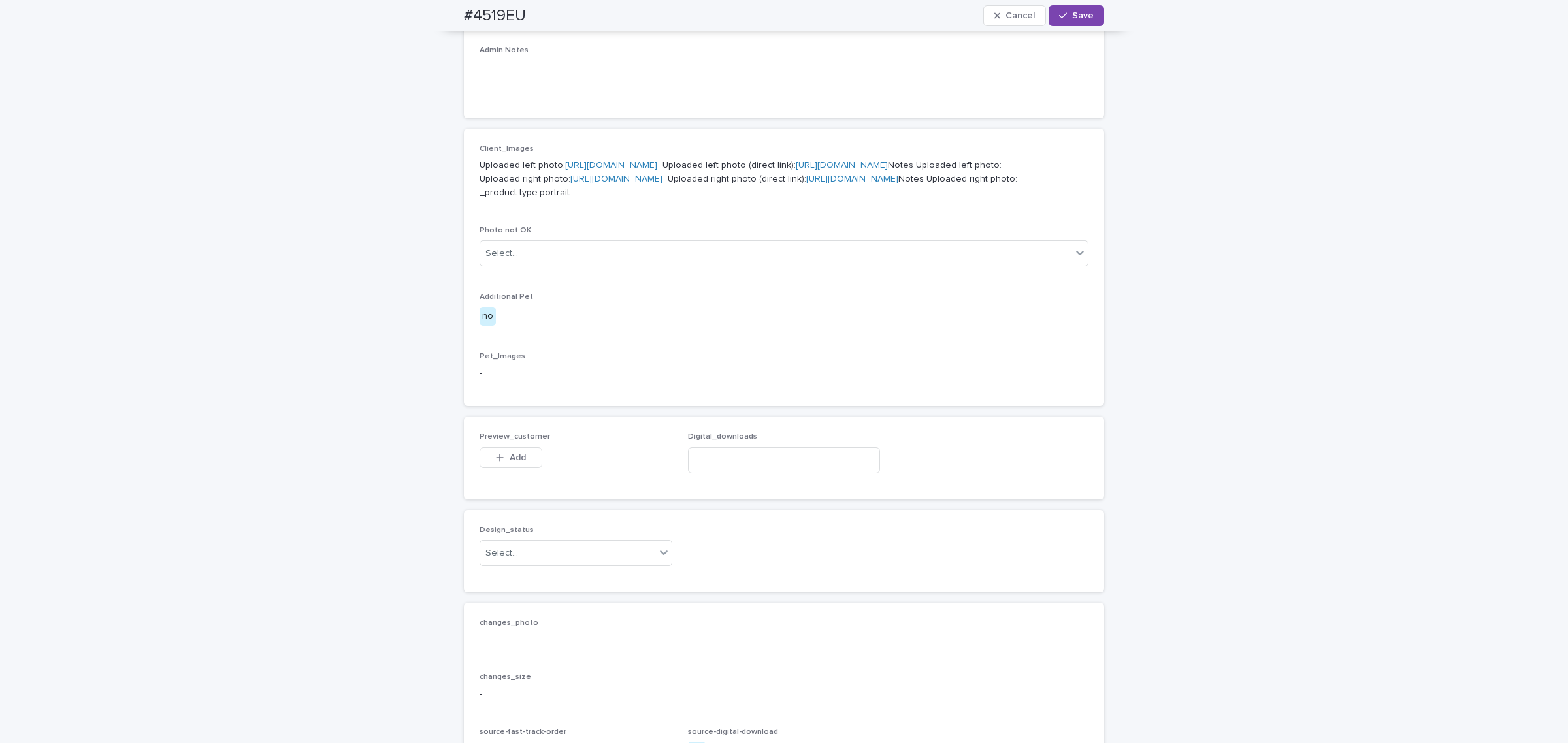
scroll to position [489, 0]
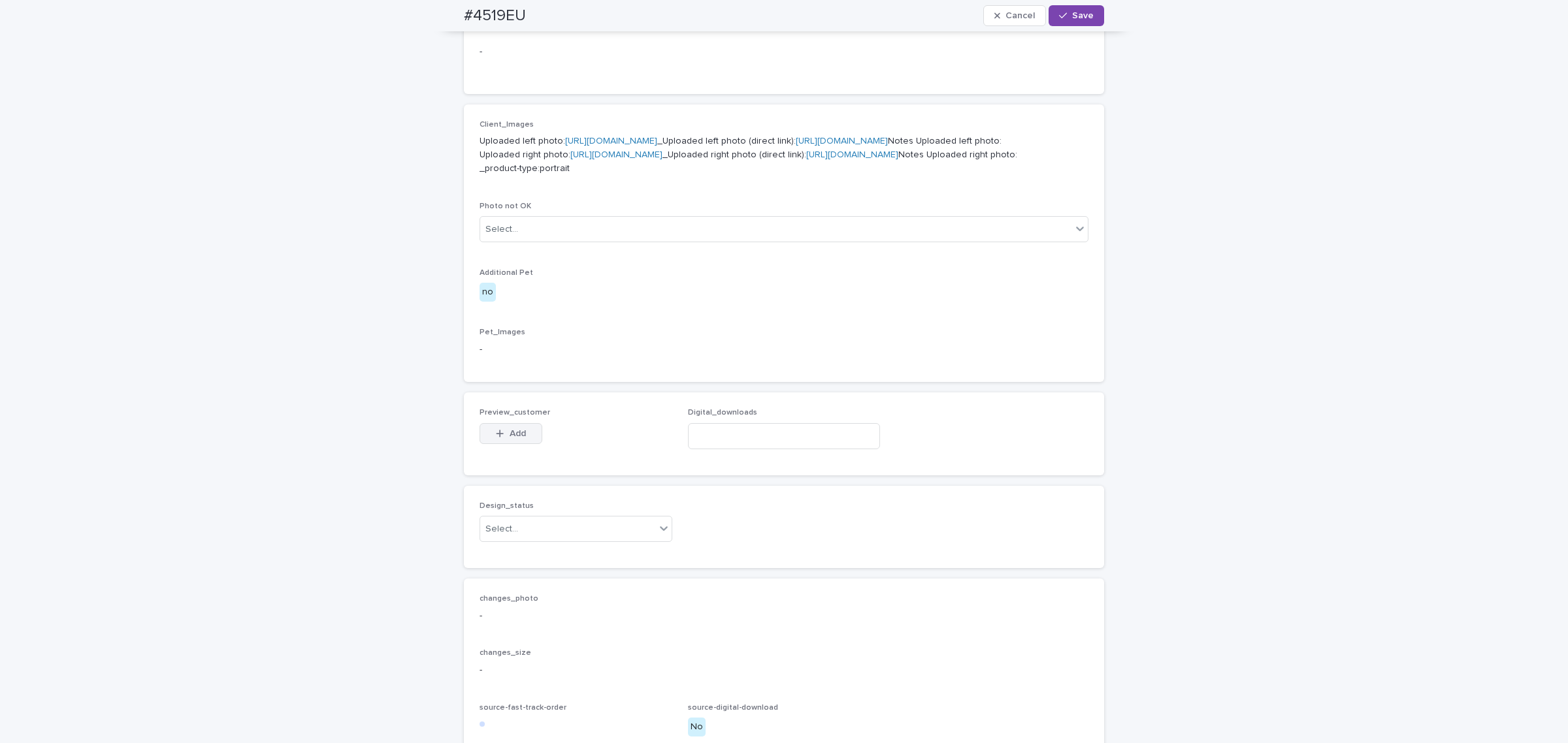
click at [521, 444] on button "Add" at bounding box center [510, 433] width 63 height 21
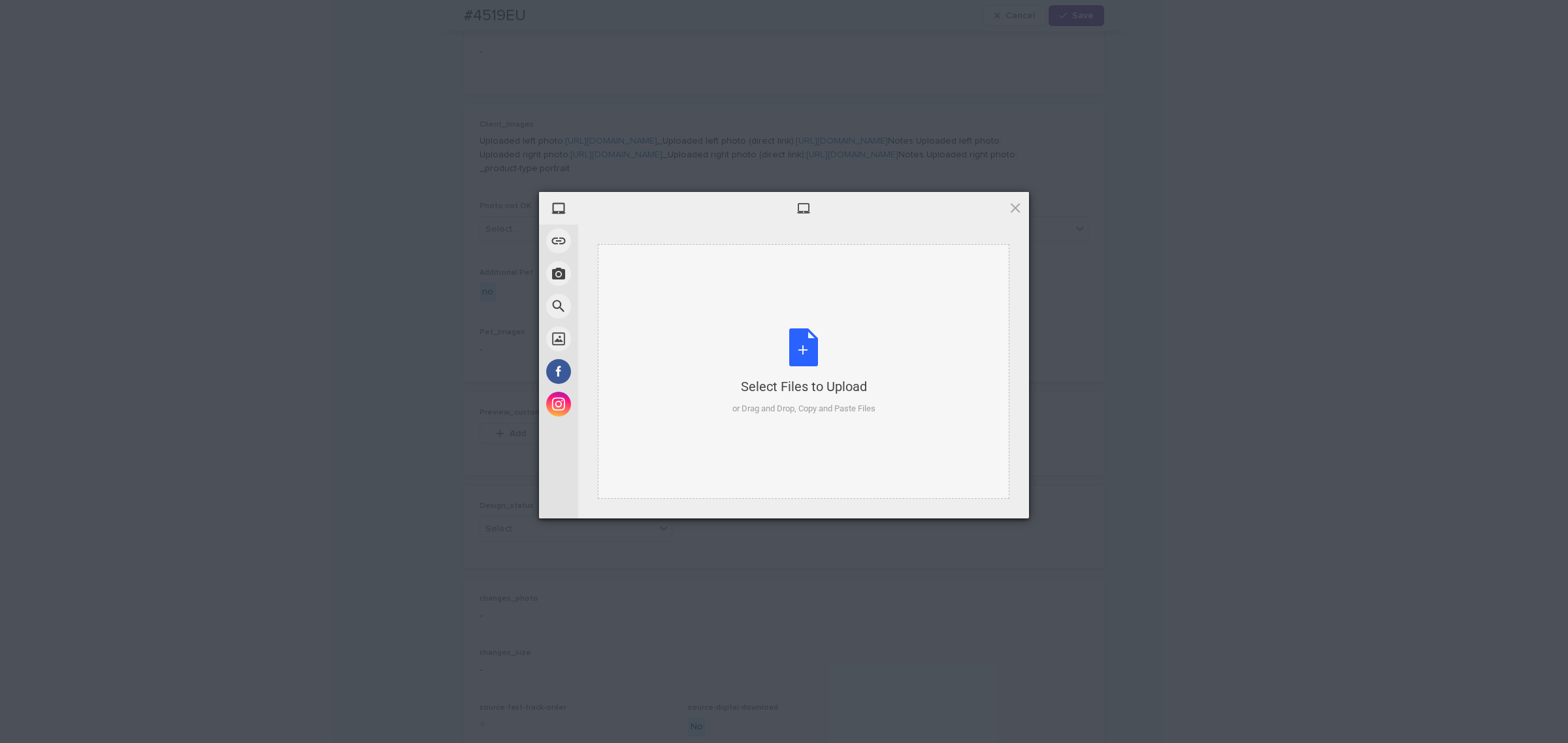
click at [815, 360] on div "Select Files to Upload or Drag and Drop, Copy and Paste Files" at bounding box center [803, 371] width 143 height 86
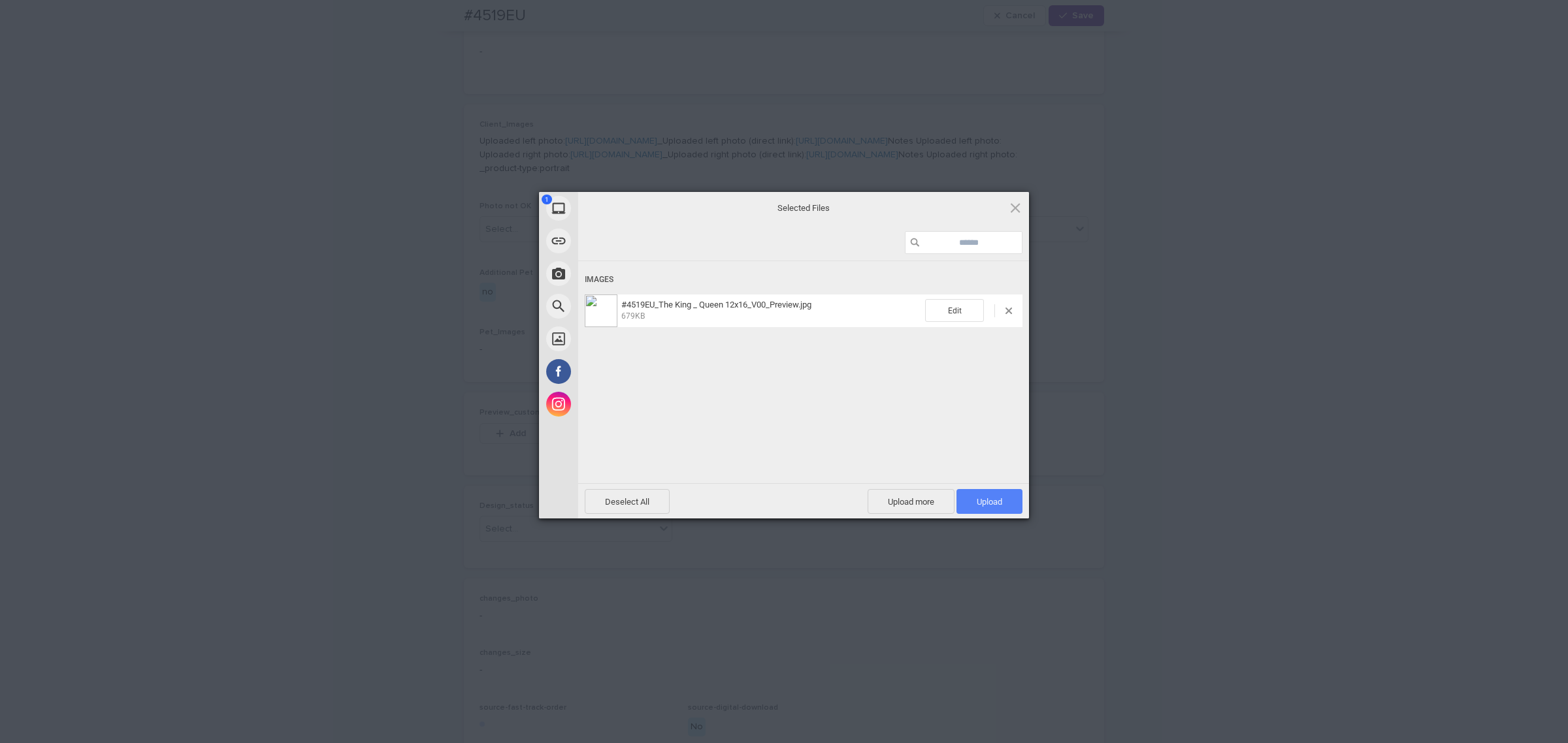
click at [976, 498] on span "Upload 1" at bounding box center [989, 501] width 25 height 10
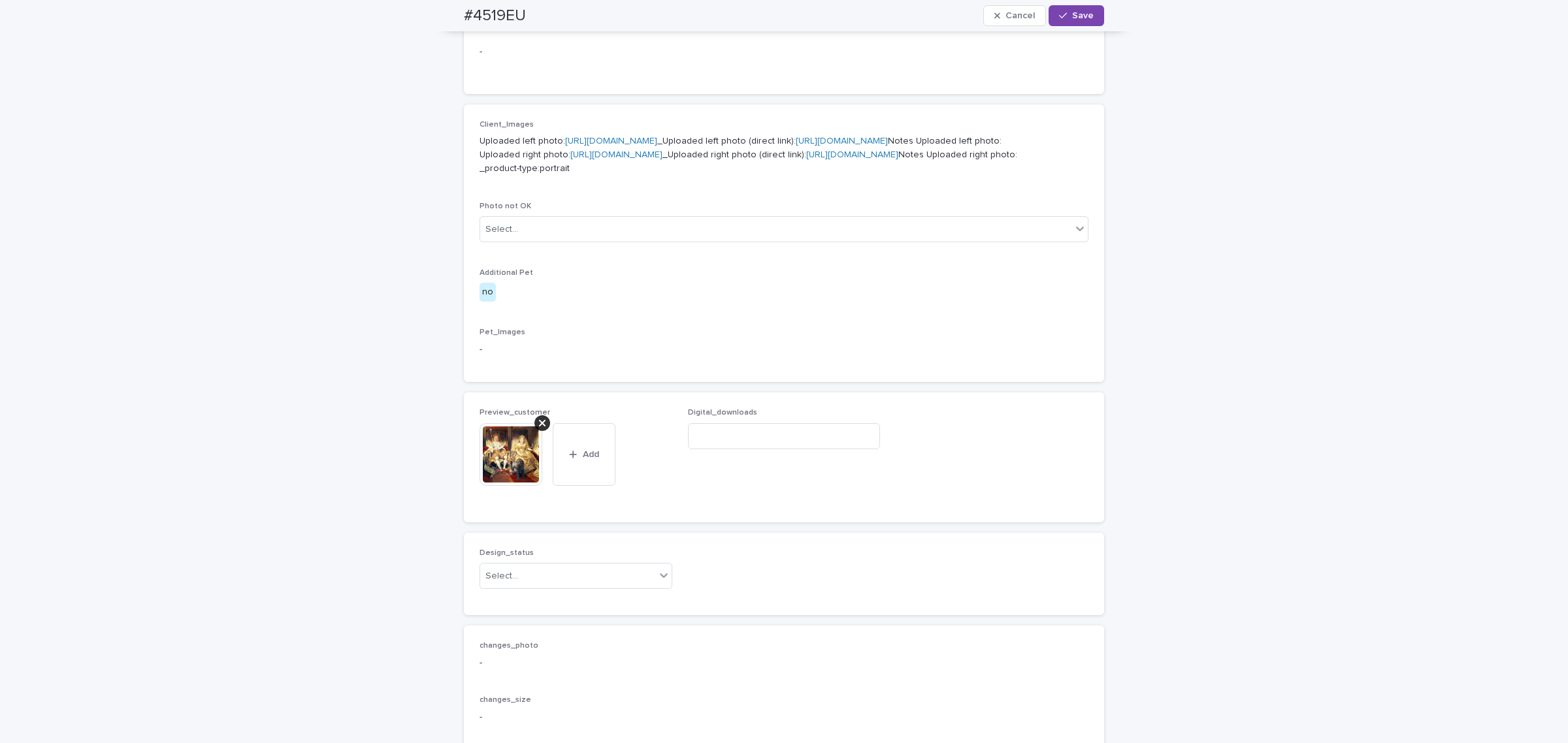
scroll to position [513, 0]
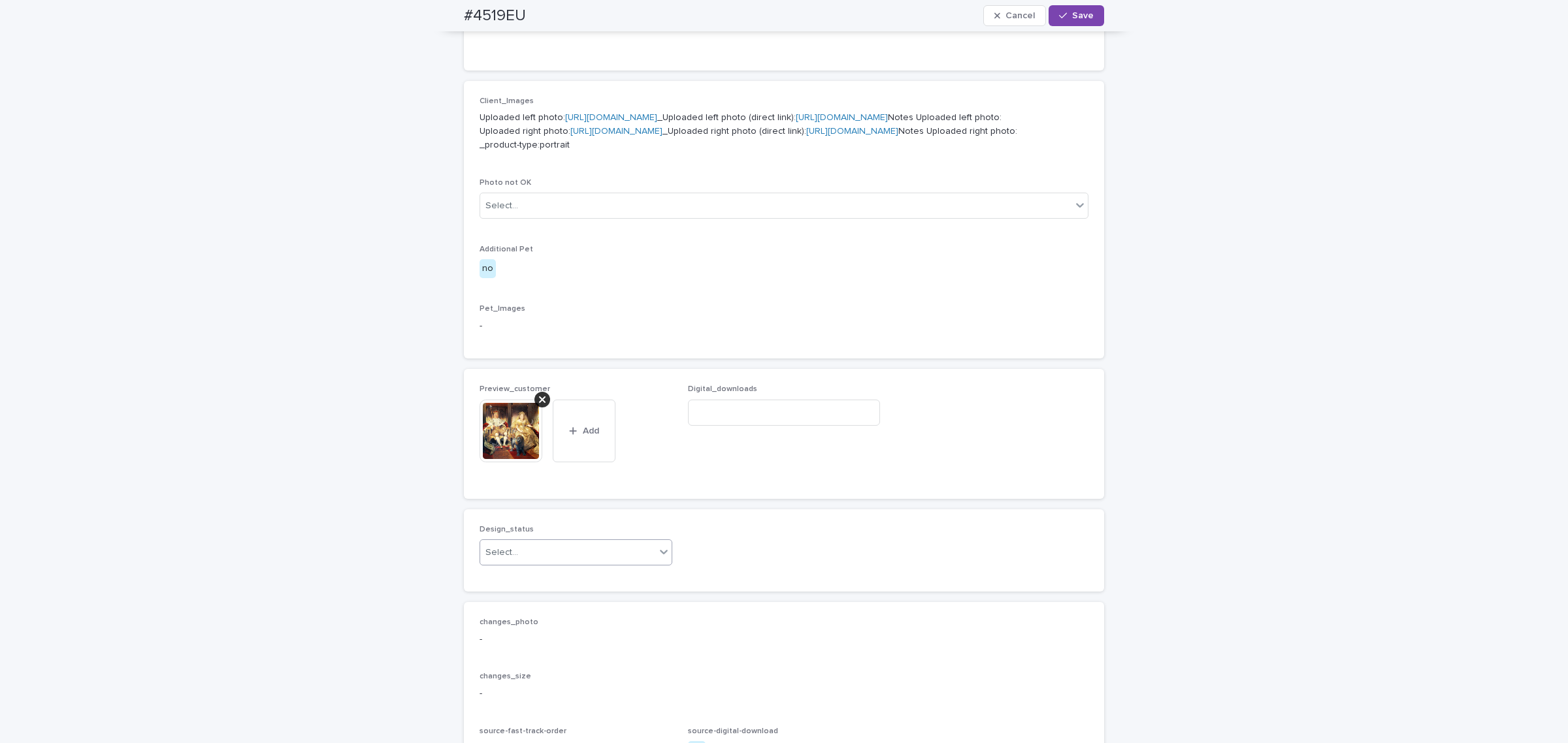
click at [541, 563] on div "Select..." at bounding box center [567, 552] width 175 height 21
click at [507, 578] on div "Uploaded" at bounding box center [570, 575] width 192 height 23
drag, startPoint x: 1069, startPoint y: 18, endPoint x: 1023, endPoint y: 0, distance: 49.4
click at [1072, 18] on span "Save" at bounding box center [1082, 16] width 21 height 9
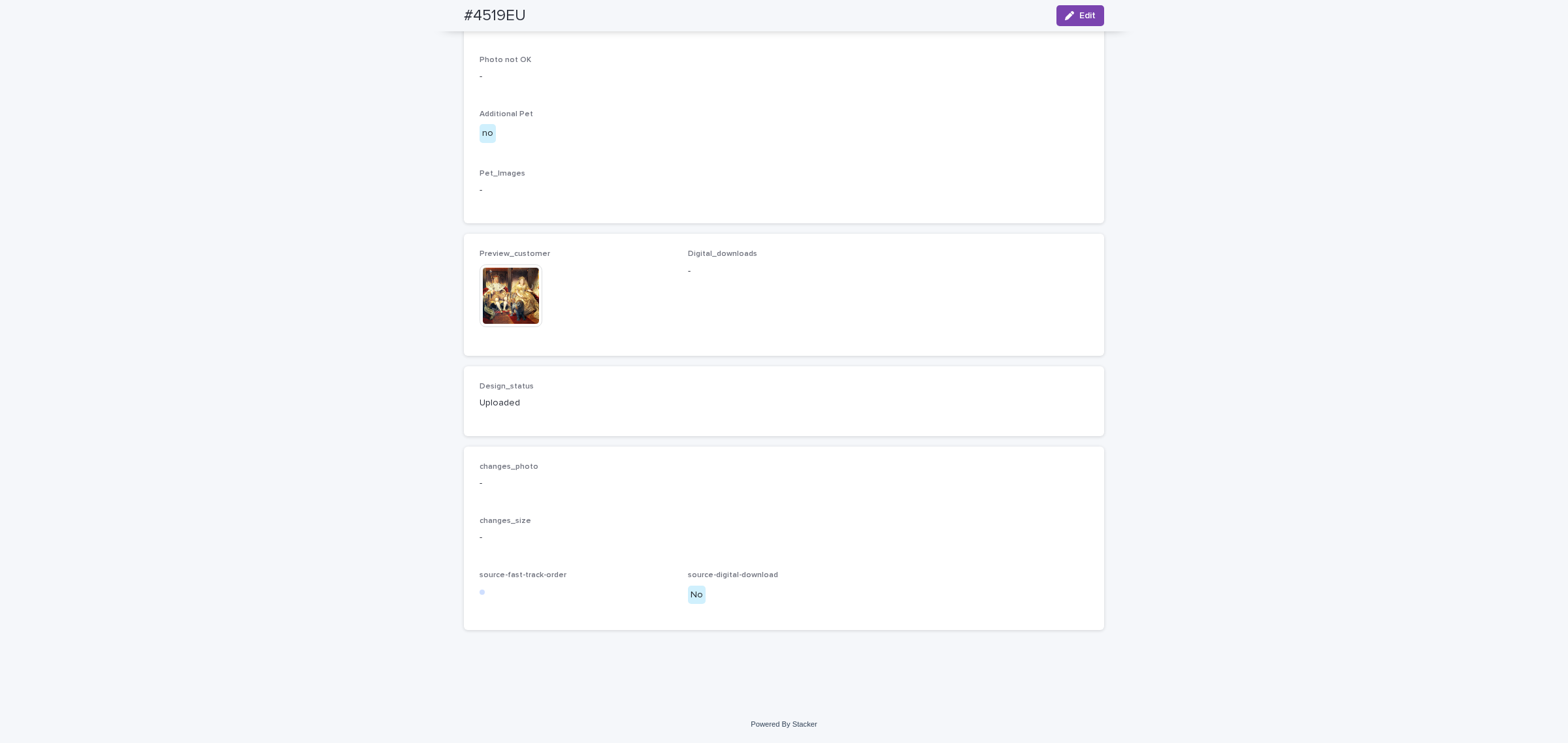
scroll to position [768, 0]
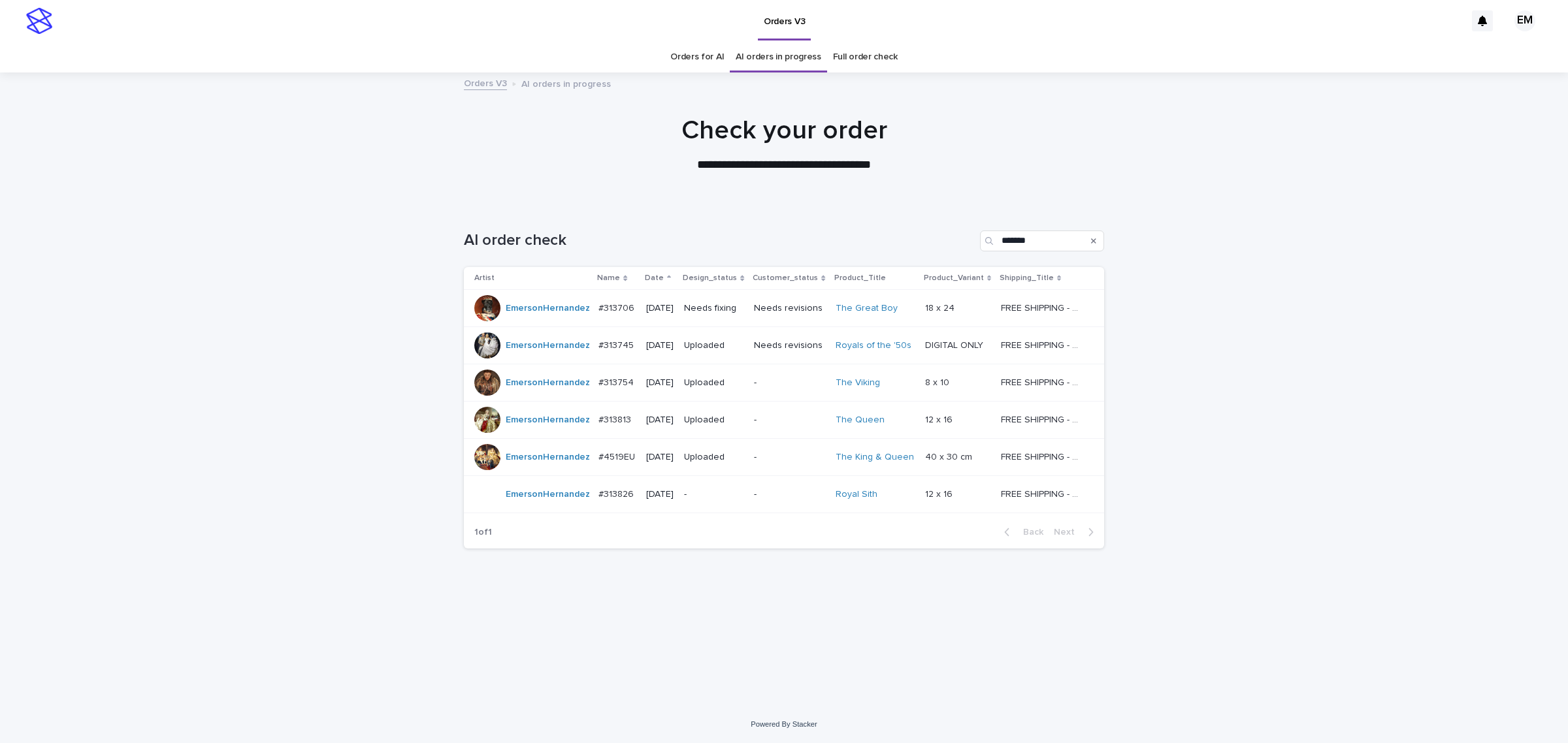
click at [727, 495] on p "-" at bounding box center [714, 495] width 59 height 11
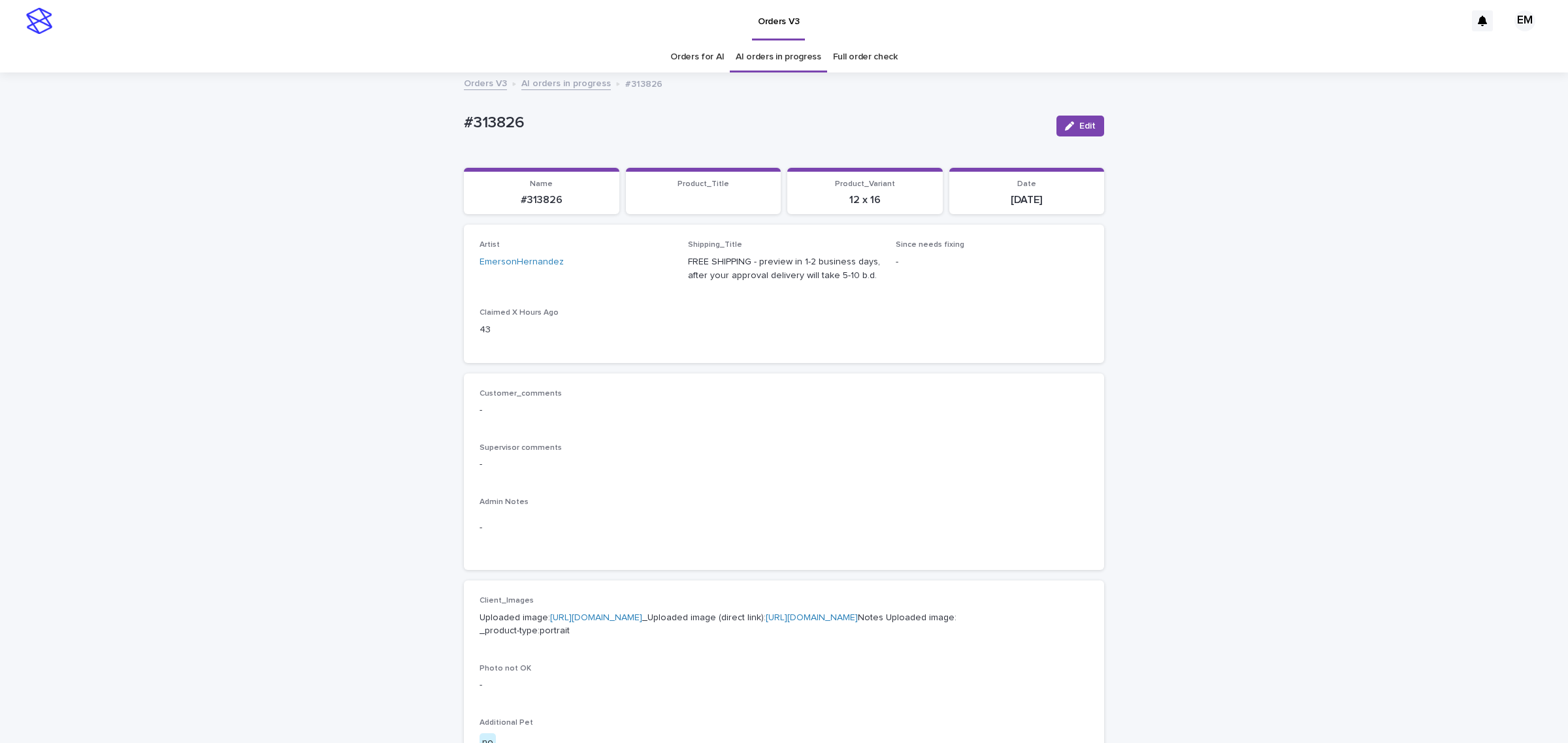
scroll to position [41, 0]
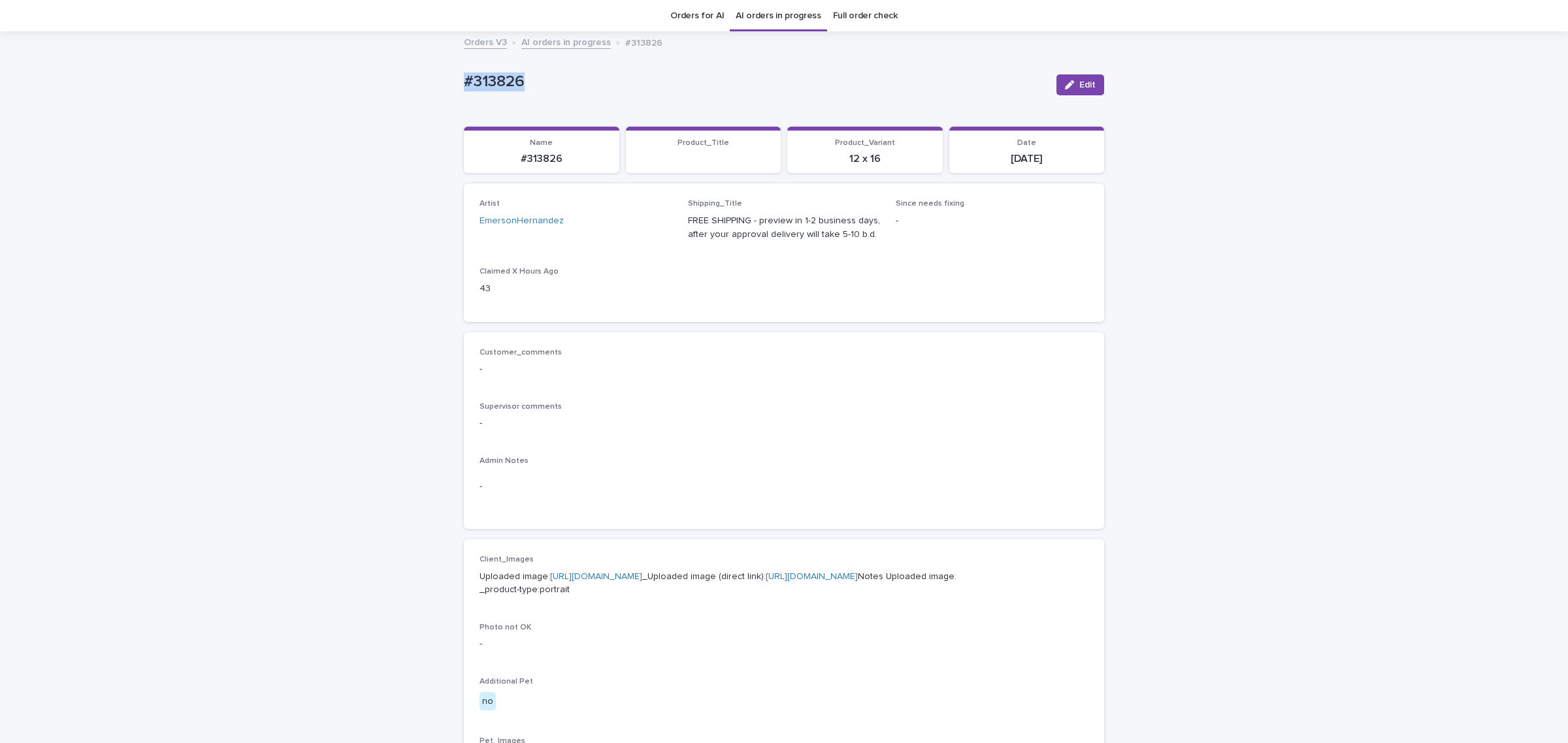
drag, startPoint x: 455, startPoint y: 80, endPoint x: 402, endPoint y: 72, distance: 53.6
click at [402, 72] on div "Loading... Saving… Loading... Saving… #313826 Edit #313826 Edit Sorry, there wa…" at bounding box center [784, 627] width 1568 height 1190
copy p "#313826"
click at [1069, 89] on button "Edit" at bounding box center [1080, 85] width 47 height 21
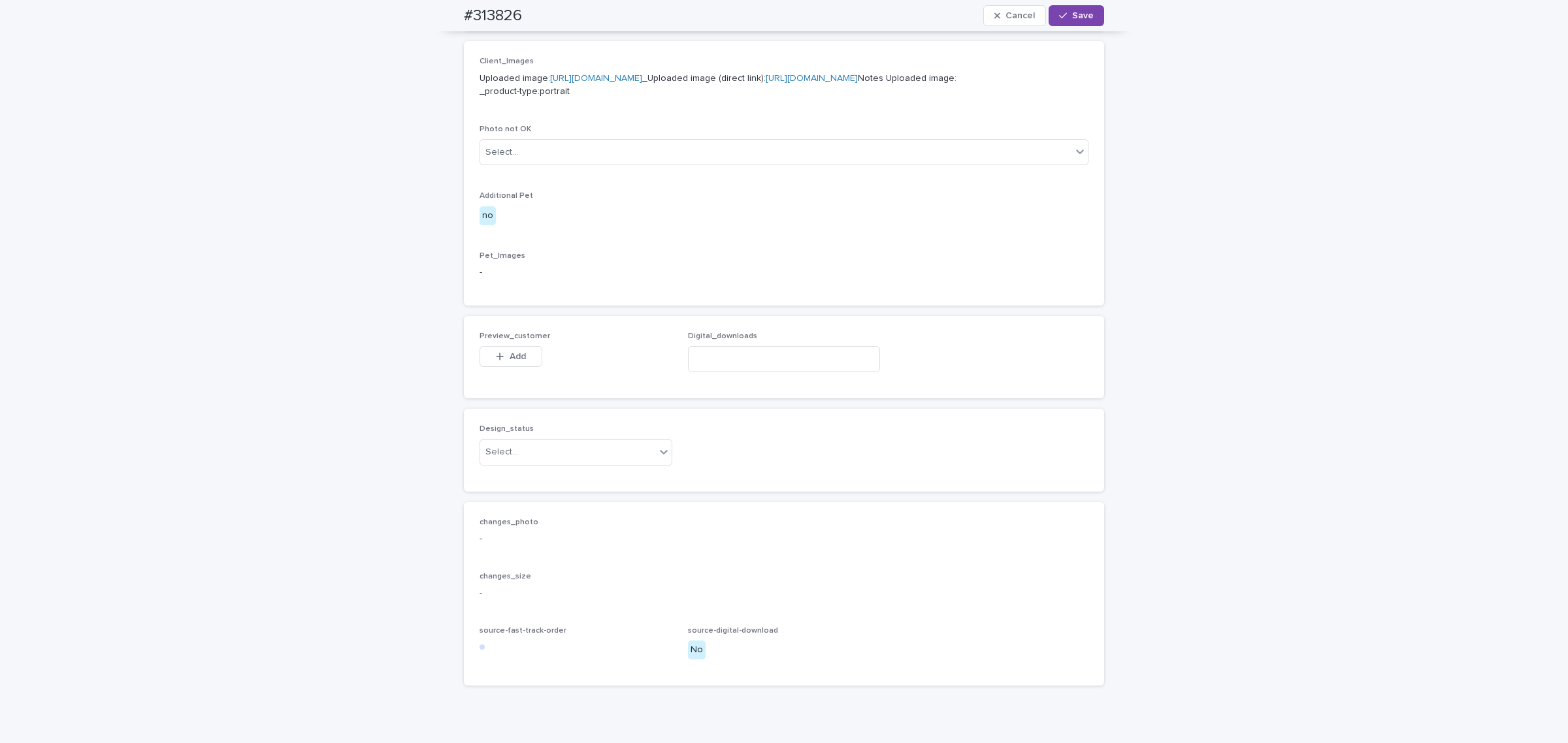
scroll to position [640, 0]
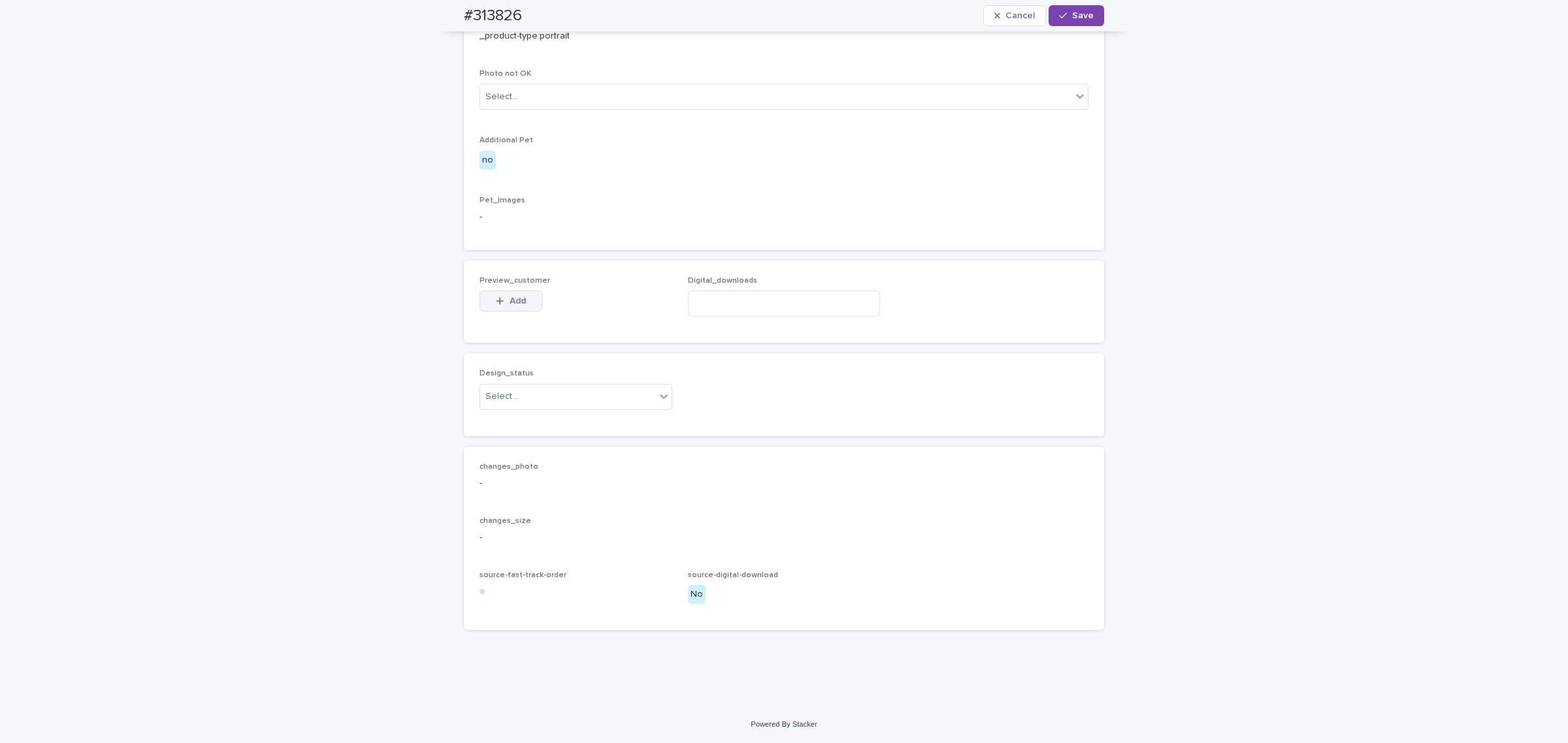
click at [510, 305] on span "Add" at bounding box center [518, 301] width 16 height 9
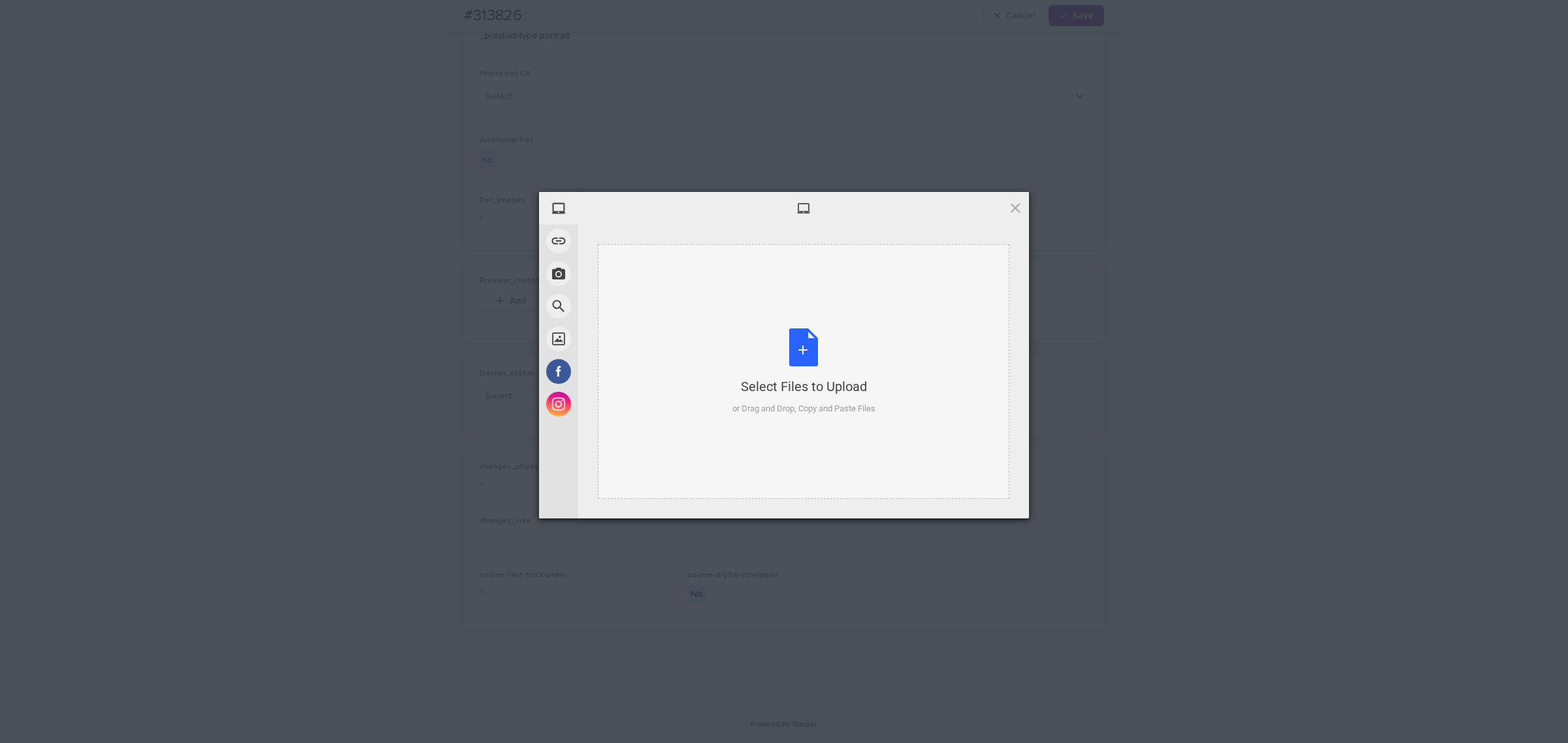
click at [797, 308] on div "Select Files to Upload or Drag and Drop, Copy and Paste Files" at bounding box center [803, 371] width 411 height 254
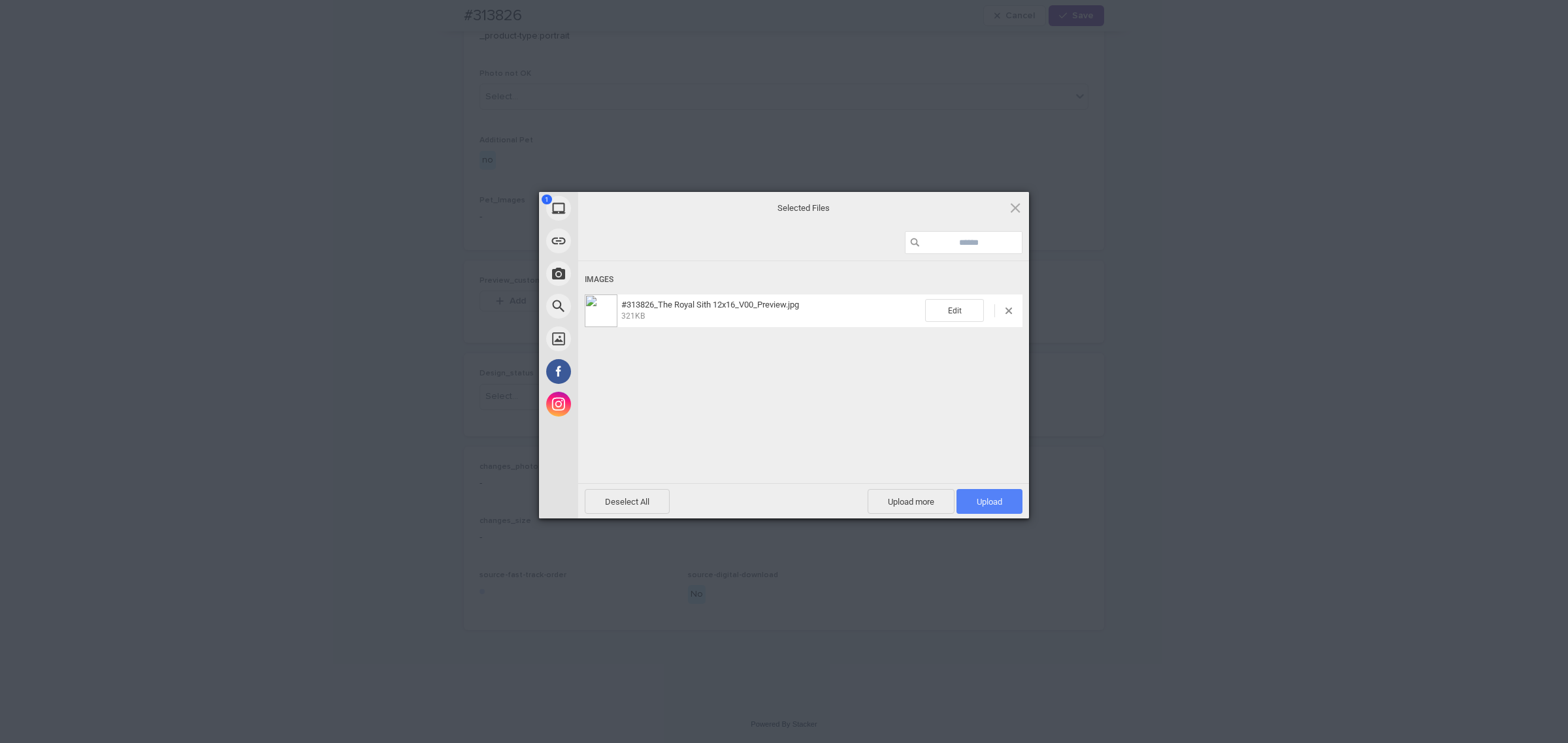
click at [983, 496] on span "Upload 1" at bounding box center [989, 502] width 66 height 25
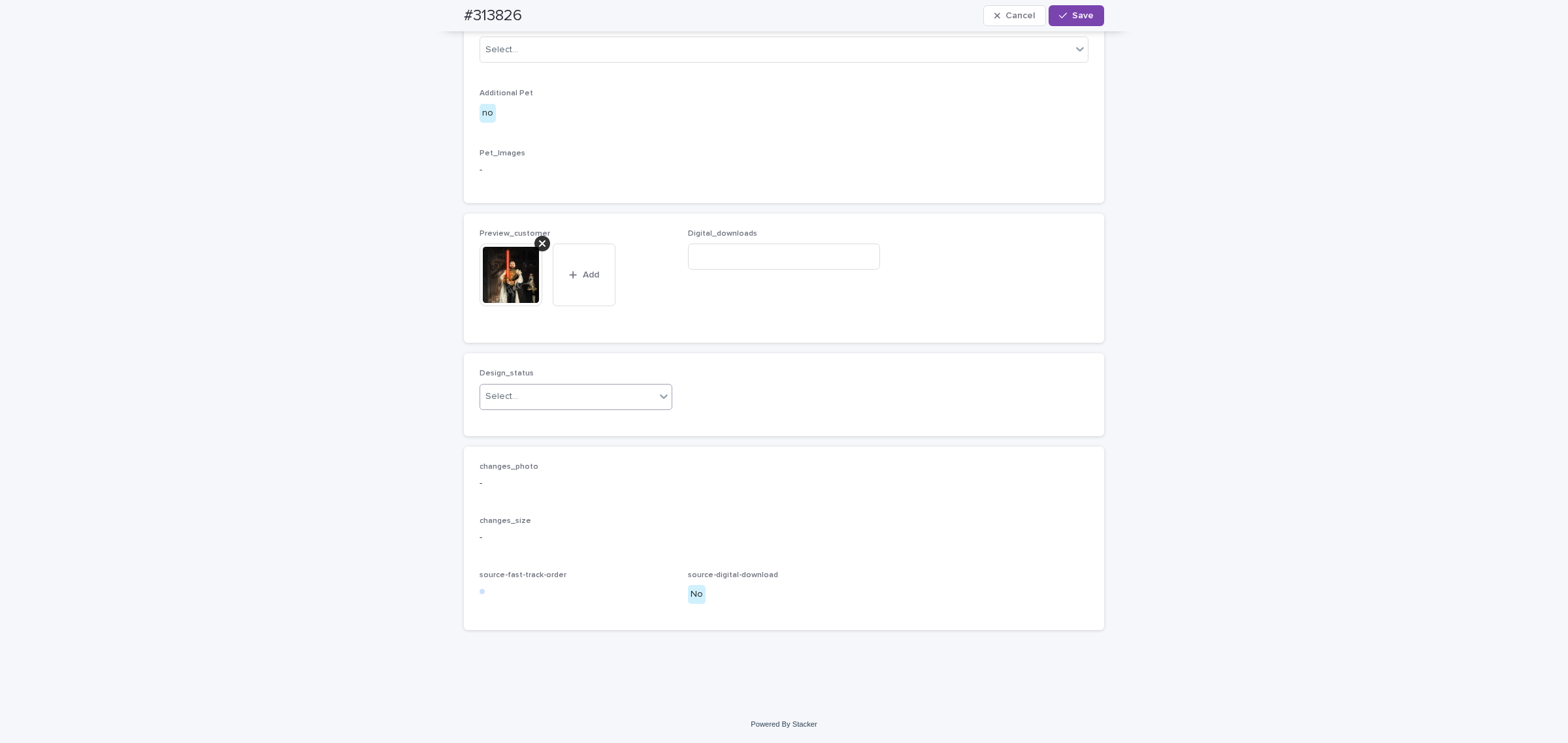
scroll to position [708, 0]
click at [533, 410] on body "Orders V3 EM Orders for AI AI orders in progress Full order check Orders V3 AI …" at bounding box center [784, 371] width 1568 height 743
click at [533, 424] on div "Uploaded" at bounding box center [570, 422] width 192 height 23
click at [1072, 18] on span "Save" at bounding box center [1082, 16] width 21 height 9
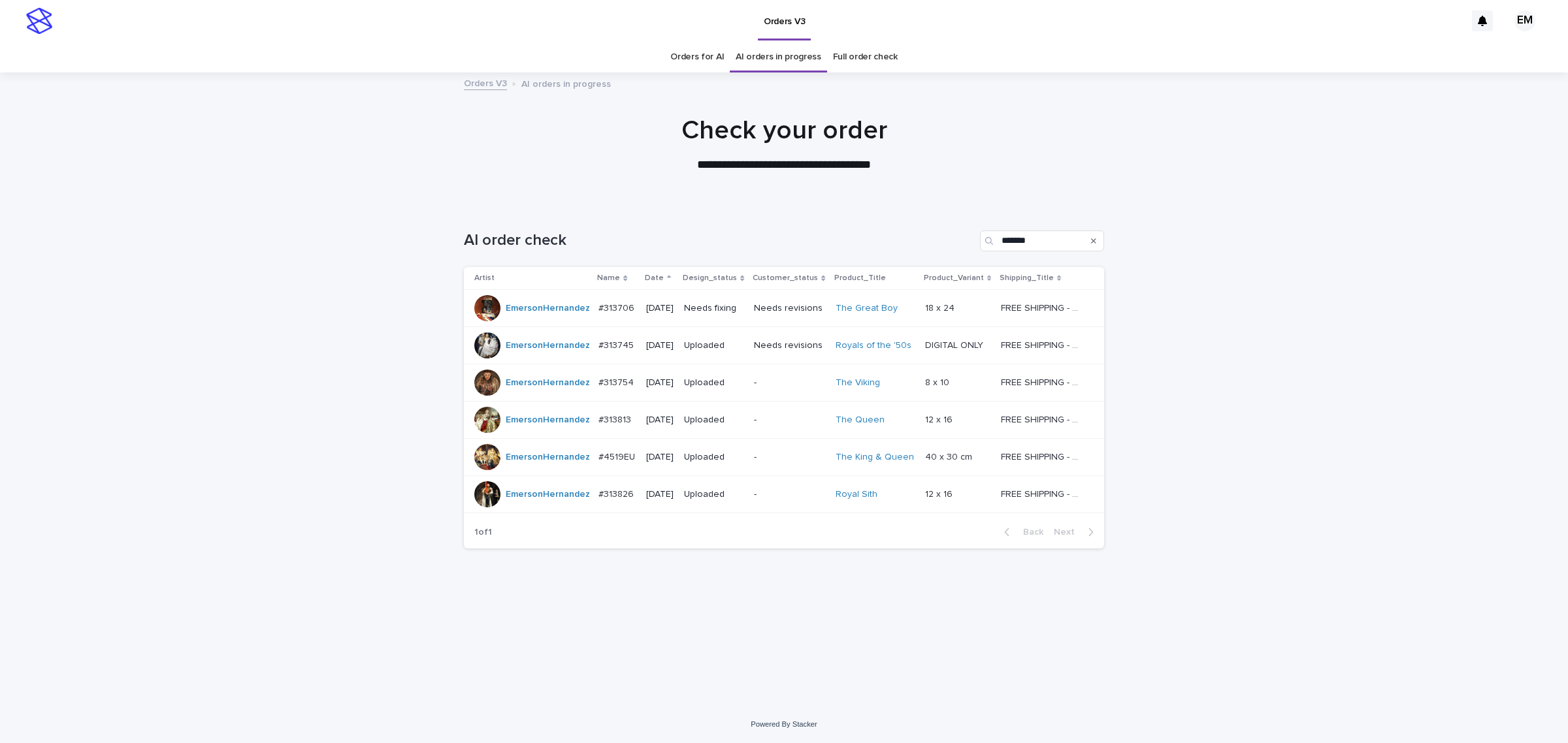
click at [669, 316] on div "[DATE]" at bounding box center [659, 308] width 27 height 21
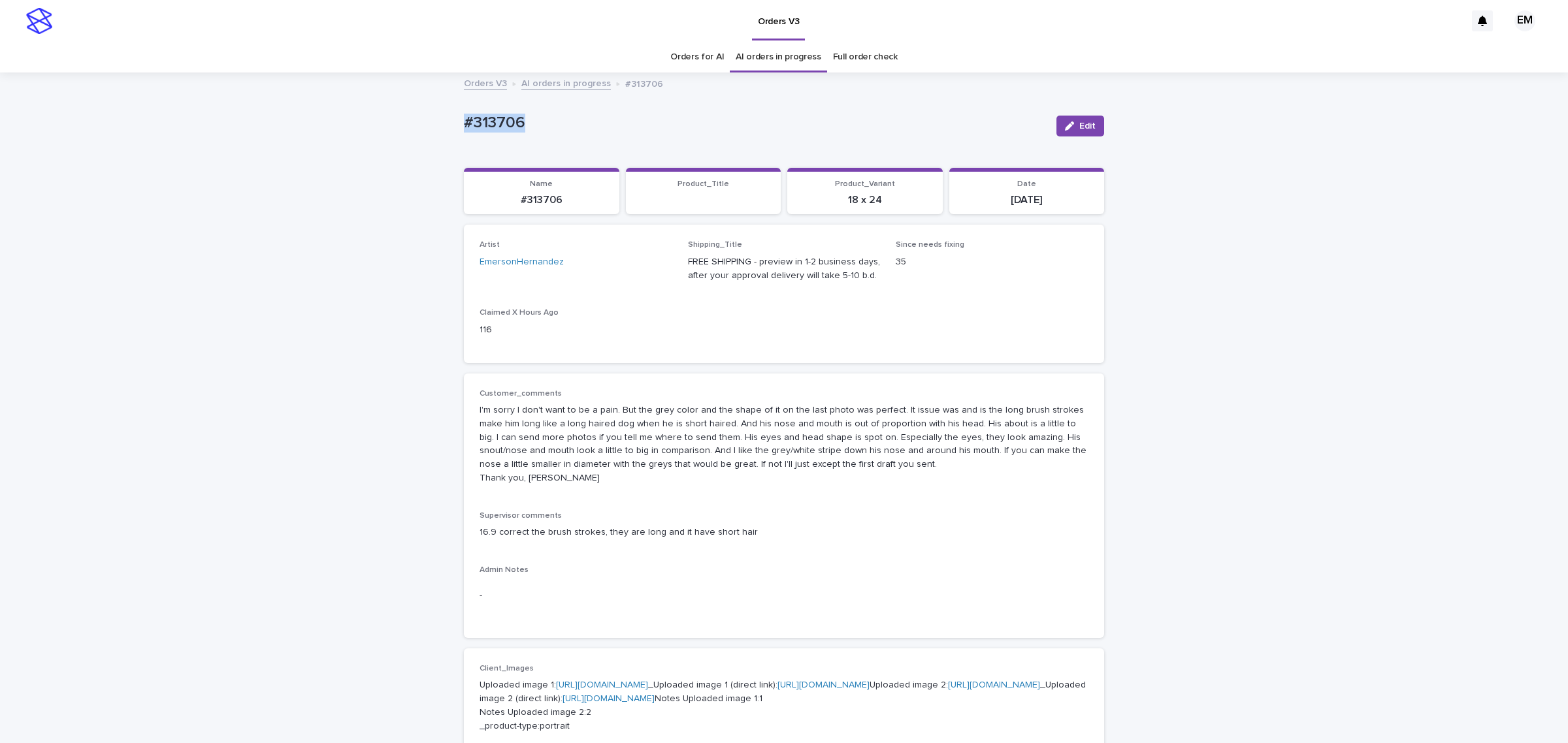
drag, startPoint x: 564, startPoint y: 131, endPoint x: 451, endPoint y: 226, distance: 147.6
click at [350, 126] on div "Loading... Saving… Loading... Saving… #313706 Edit #313706 Edit Sorry, there wa…" at bounding box center [784, 742] width 1568 height 1337
copy p "#313706"
drag, startPoint x: 466, startPoint y: 415, endPoint x: 642, endPoint y: 477, distance: 186.6
click at [642, 477] on div "Customer_comments I'm sorry I don't want to be a pain. But the grey color and t…" at bounding box center [784, 506] width 641 height 265
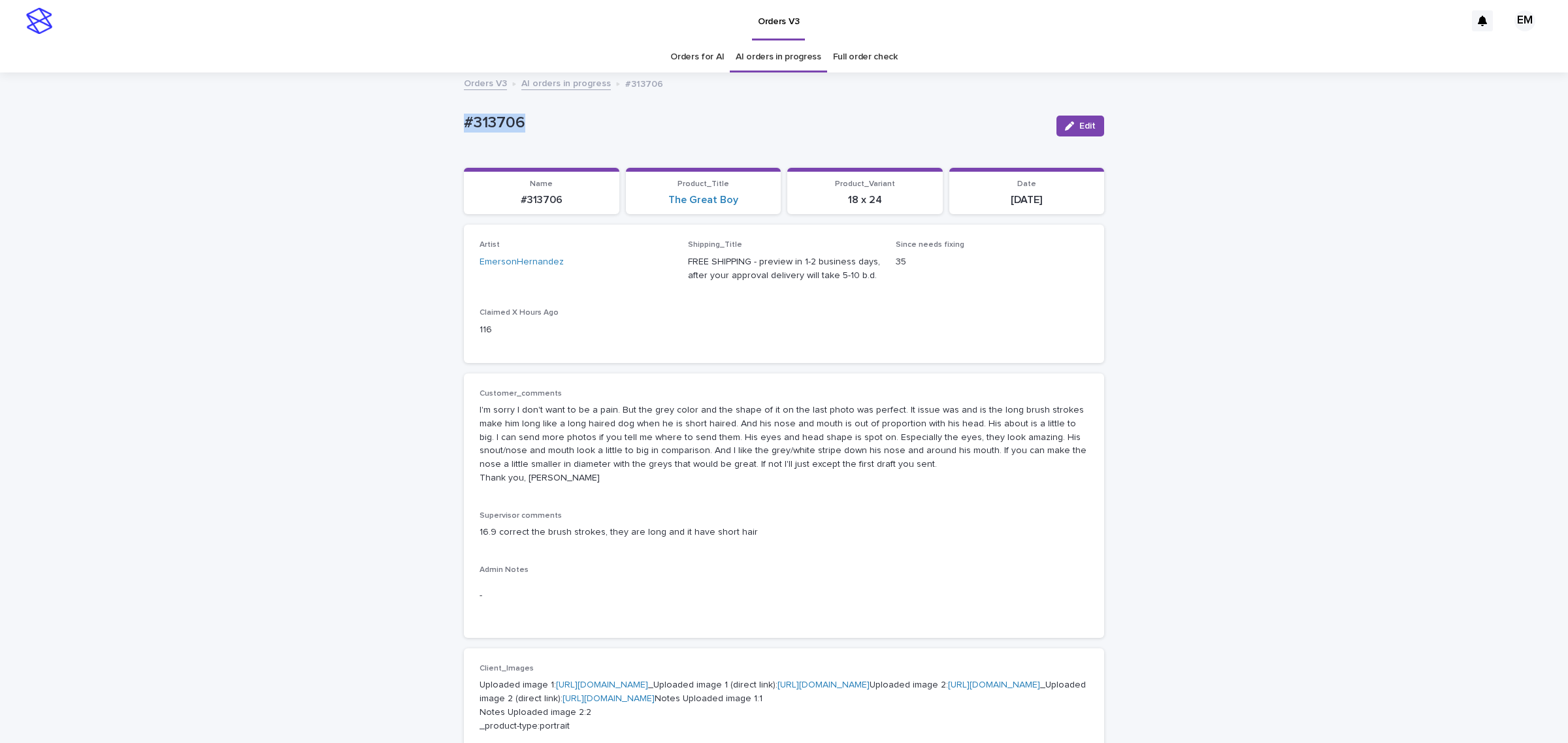
copy p "I'm sorry I don't want to be a pain. But the grey color and the shape of it on …"
drag, startPoint x: 541, startPoint y: 132, endPoint x: 416, endPoint y: 129, distance: 125.0
click at [418, 129] on div "Loading... Saving… Loading... Saving… #313706 Edit #313706 Edit Sorry, there wa…" at bounding box center [784, 742] width 1568 height 1337
copy p "#313706"
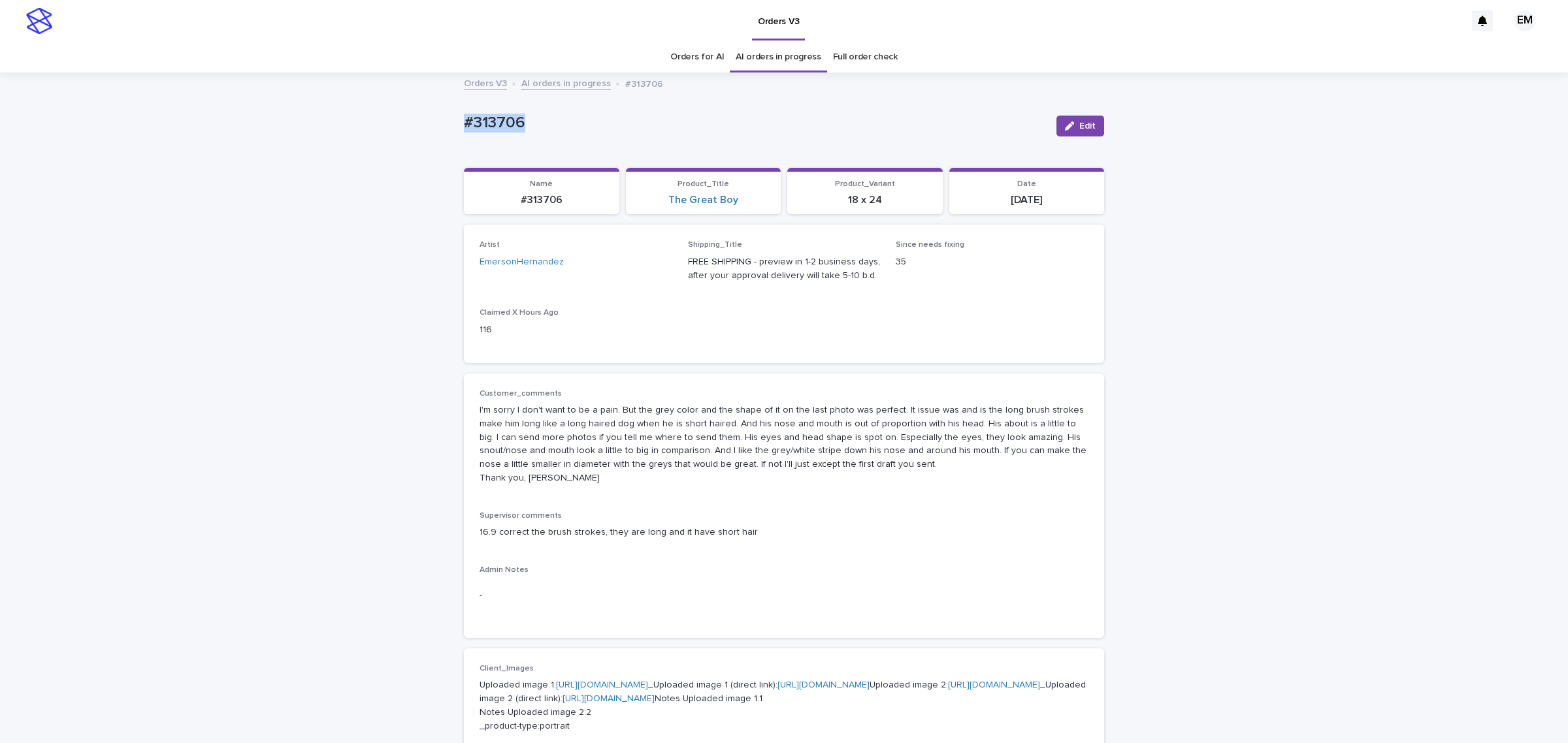
click at [1079, 127] on span "Edit" at bounding box center [1087, 126] width 16 height 9
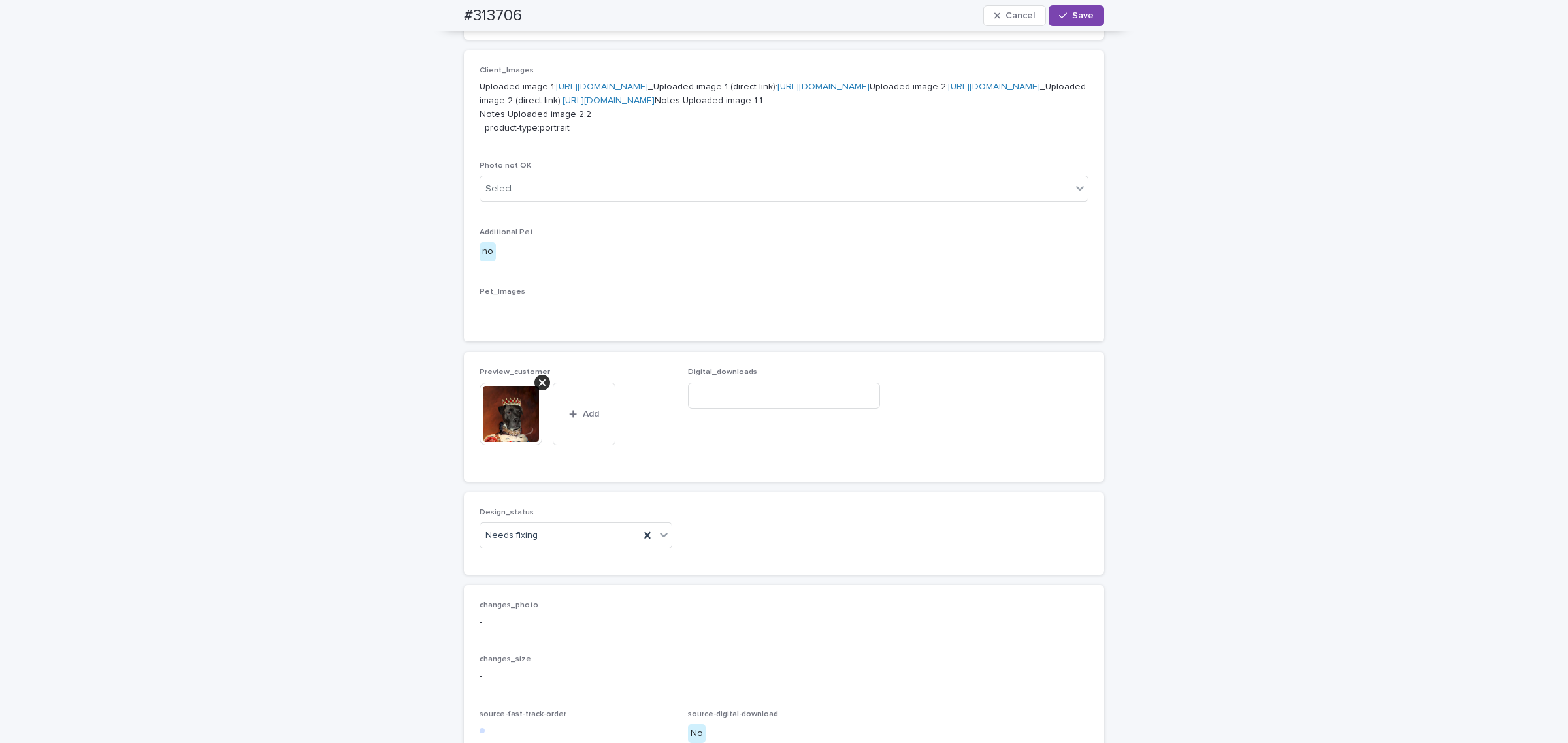
click at [539, 386] on icon at bounding box center [542, 382] width 7 height 7
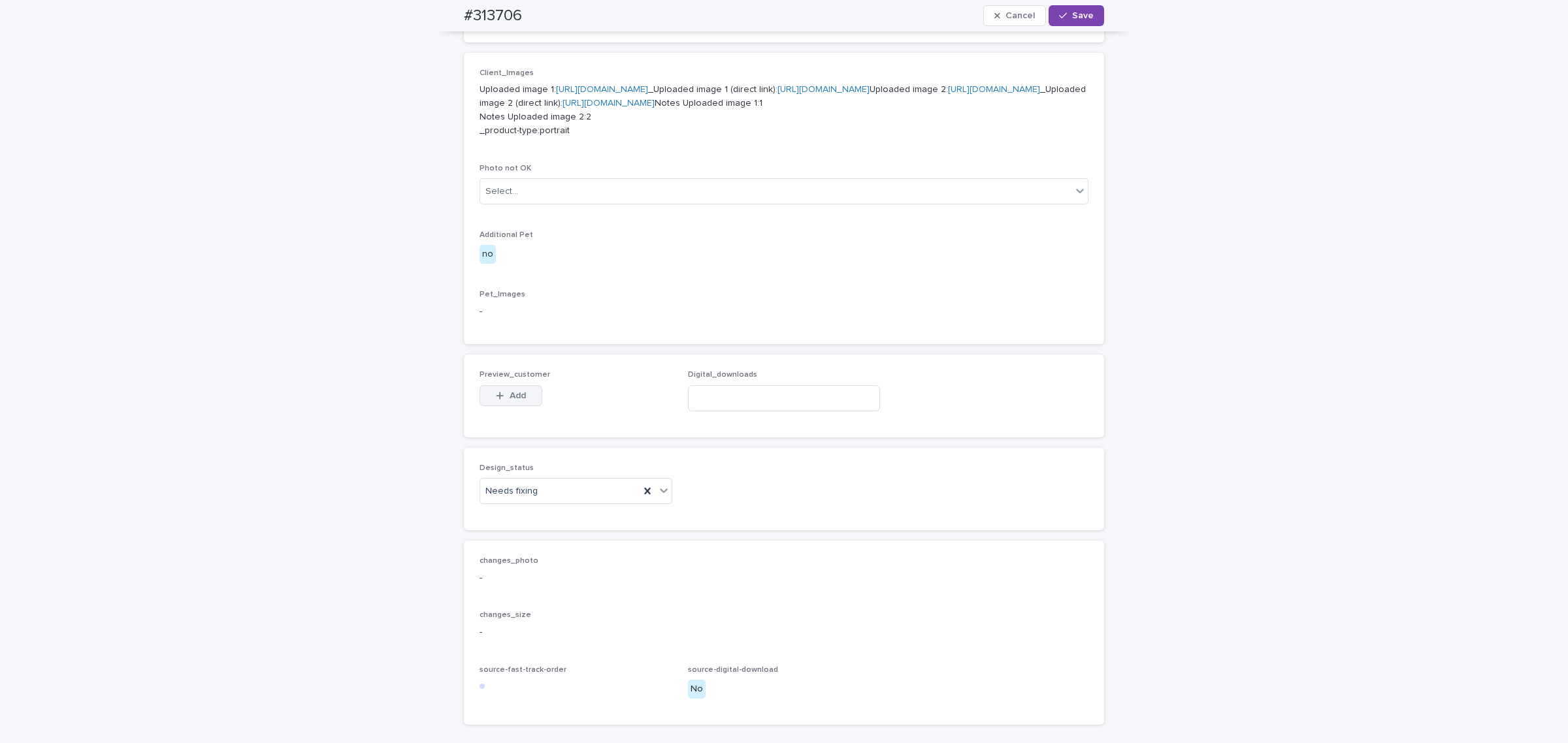
scroll to position [574, 0]
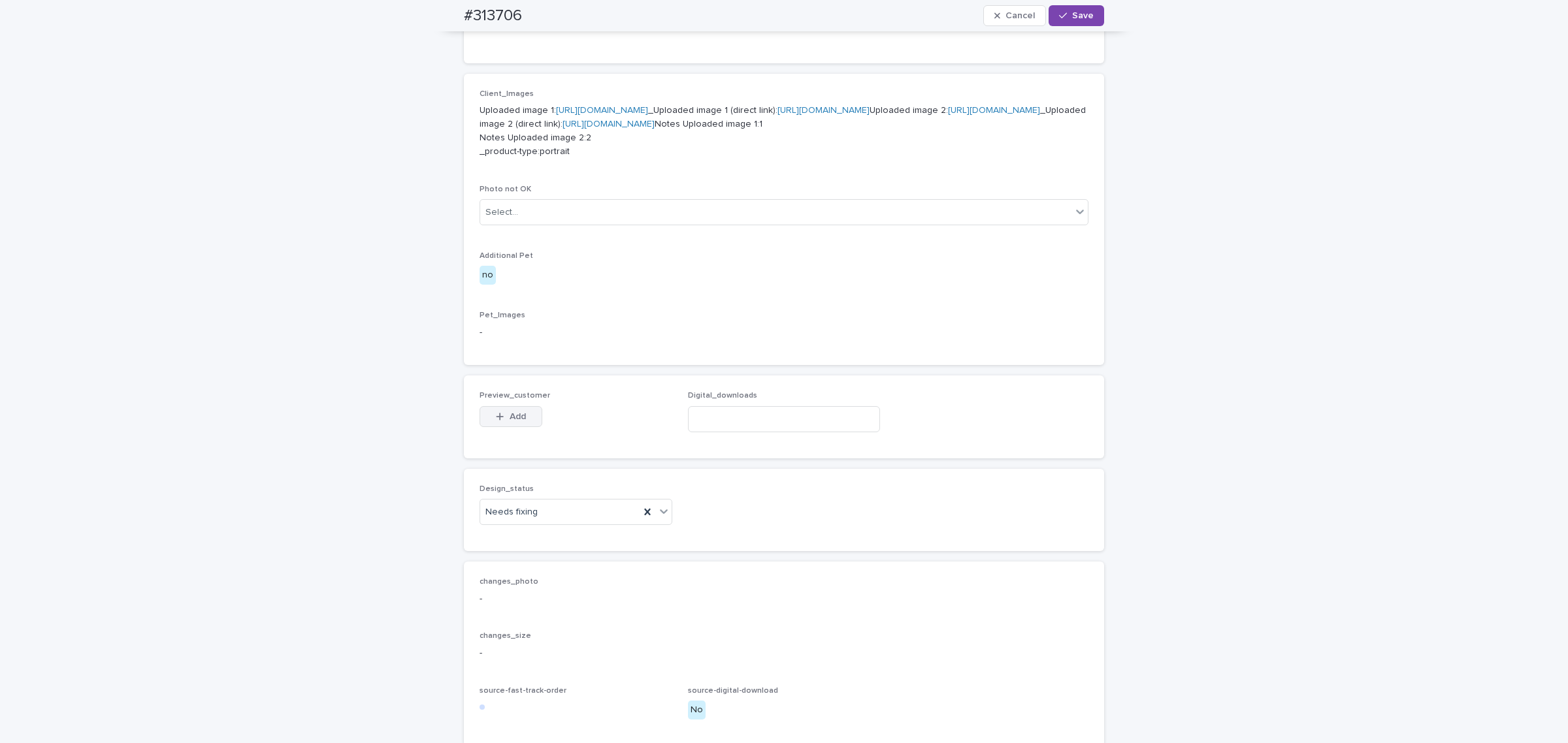
click at [501, 421] on div "button" at bounding box center [502, 416] width 13 height 9
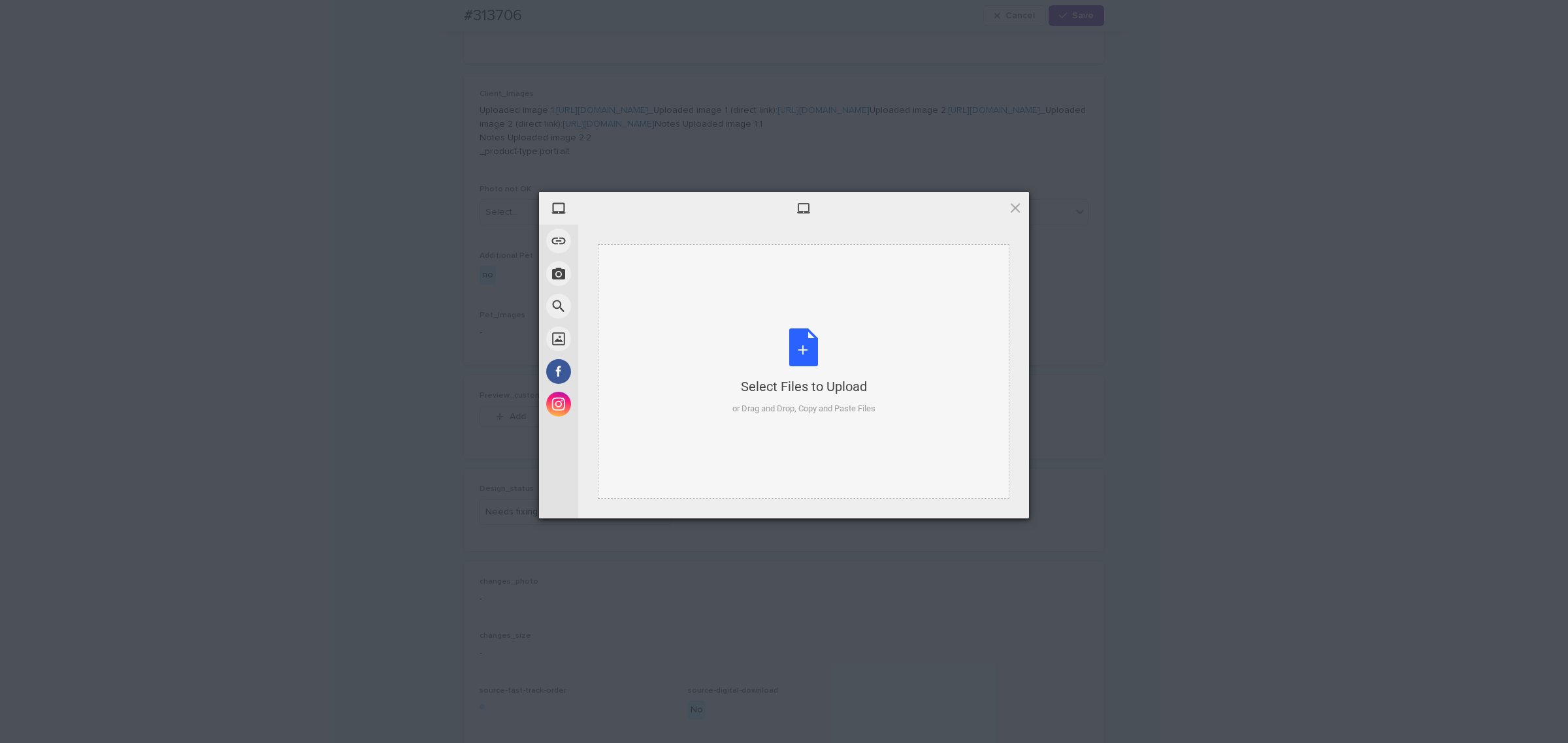
click at [686, 339] on div "Select Files to Upload or Drag and Drop, Copy and Paste Files" at bounding box center [803, 371] width 411 height 254
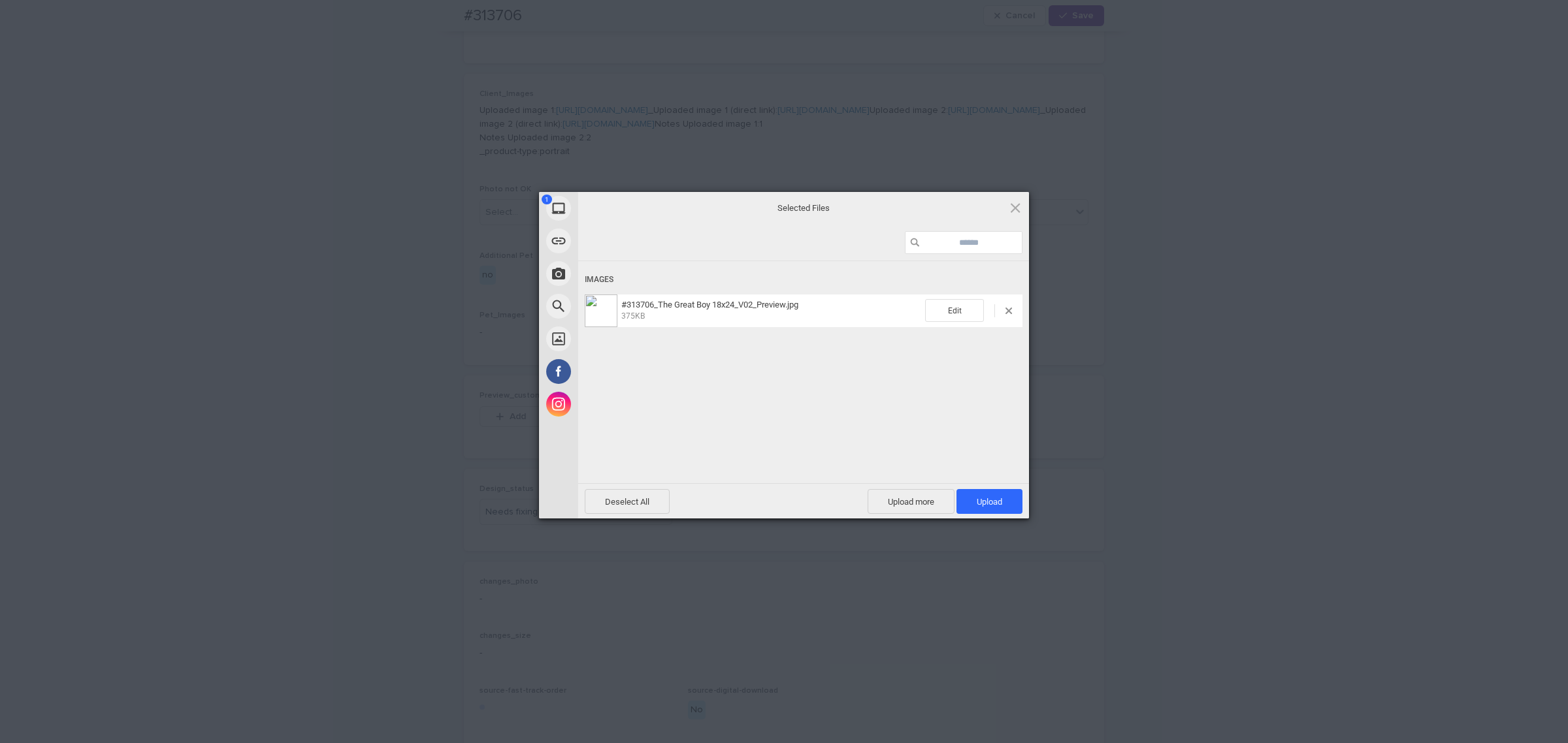
drag, startPoint x: 999, startPoint y: 507, endPoint x: 987, endPoint y: 484, distance: 25.9
click at [998, 507] on span "Upload 1" at bounding box center [989, 502] width 66 height 25
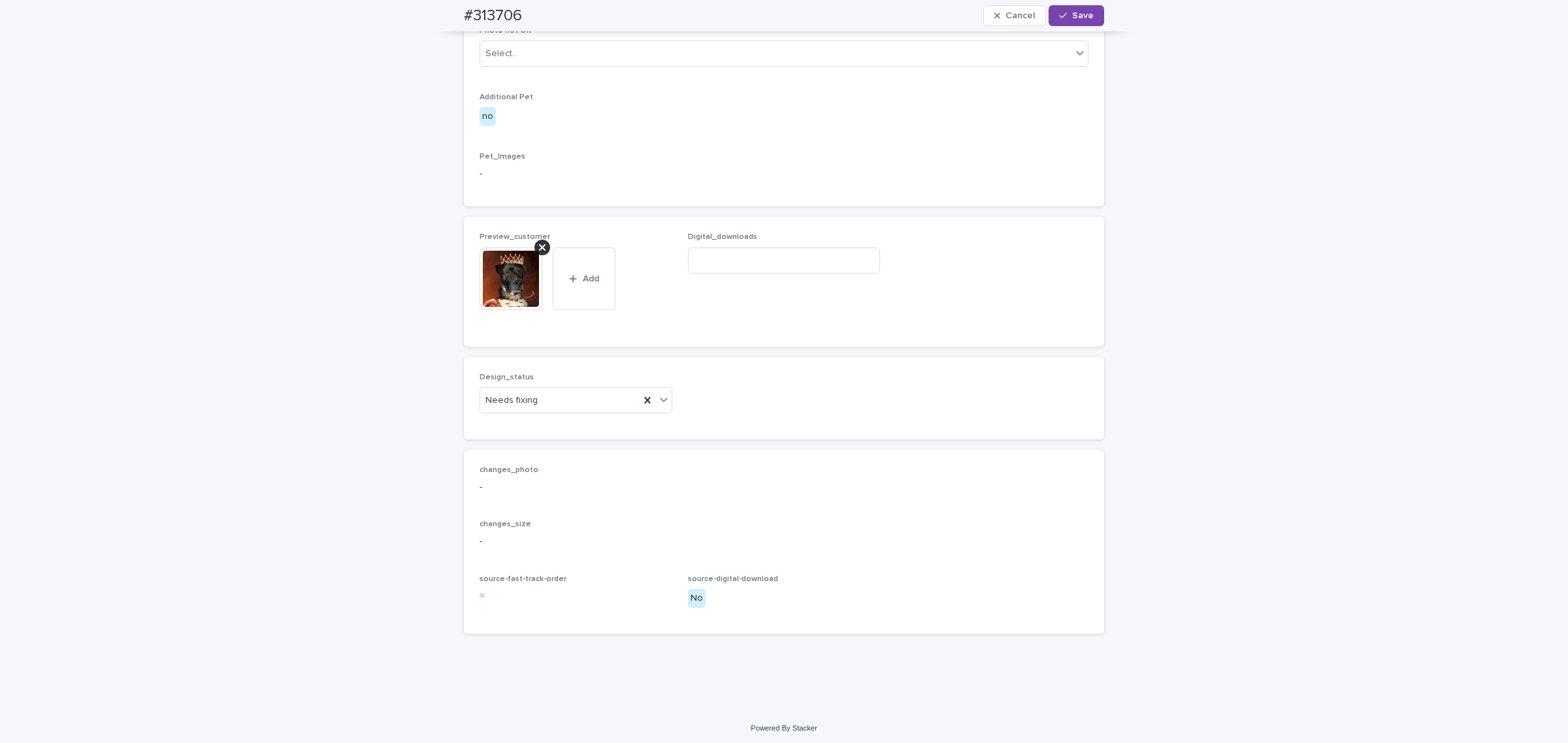
scroll to position [761, 0]
click at [540, 407] on div "Needs fixing" at bounding box center [559, 396] width 159 height 21
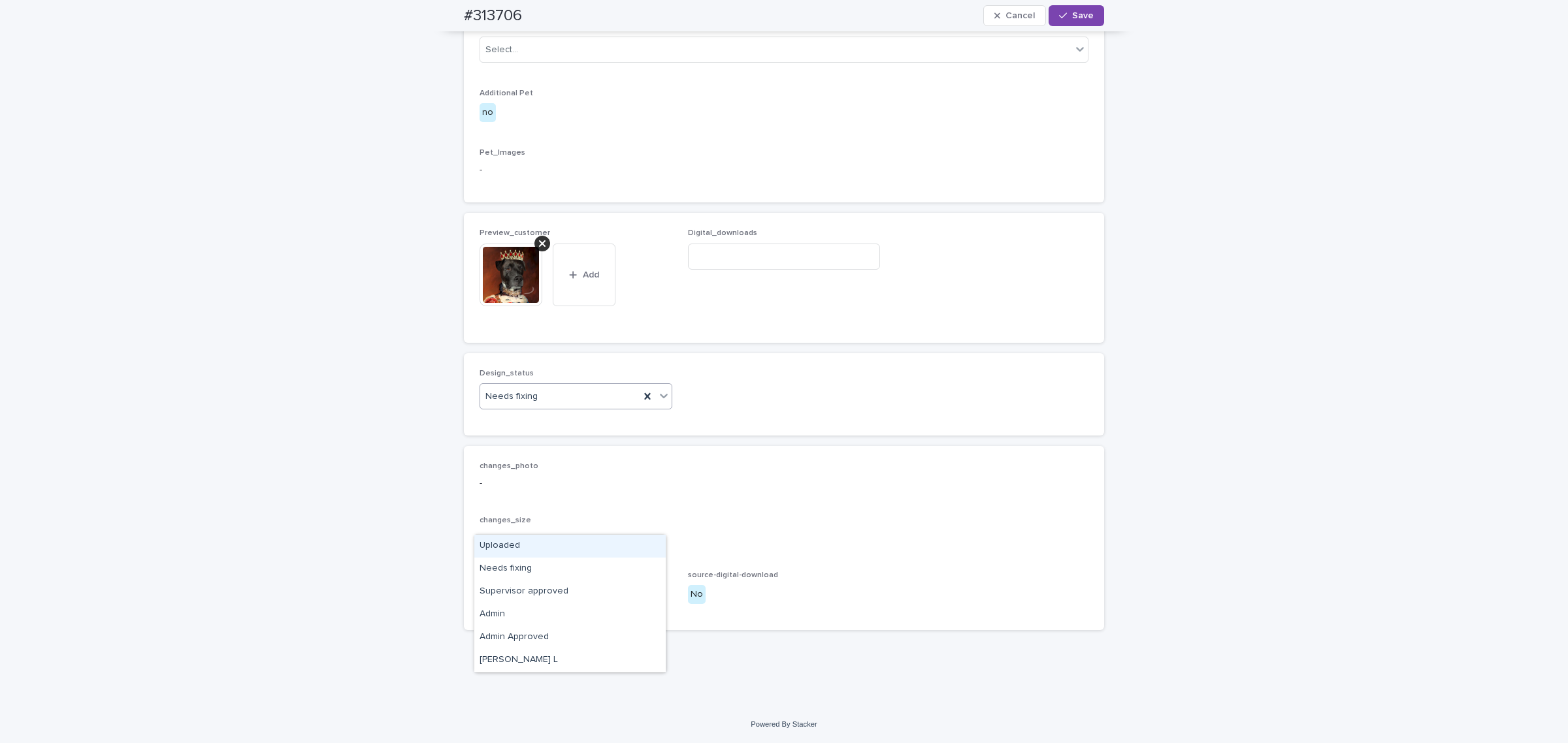
click at [537, 549] on div "Uploaded" at bounding box center [570, 546] width 192 height 23
click at [1082, 19] on span "Save" at bounding box center [1082, 16] width 21 height 9
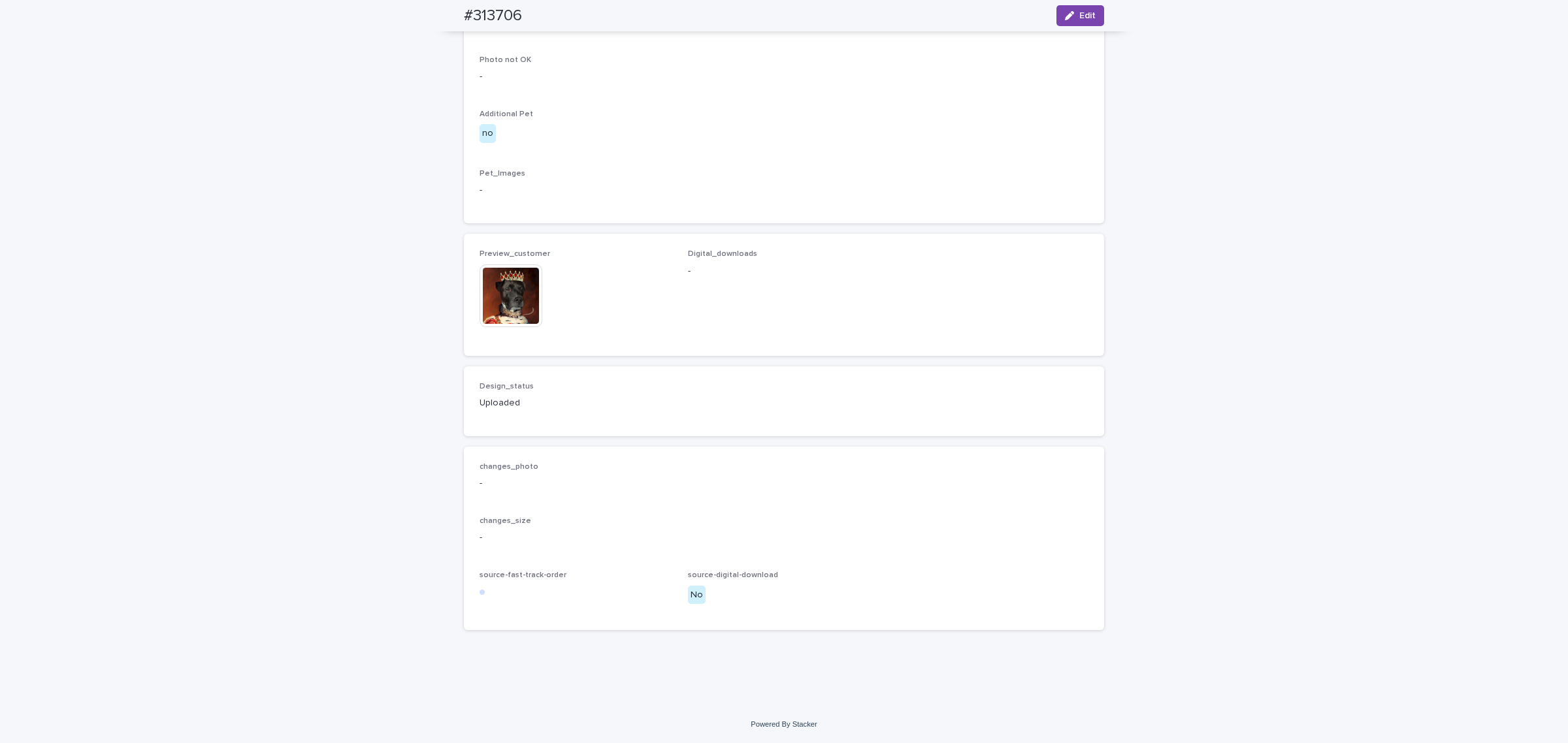
scroll to position [745, 0]
